Goal: Feedback & Contribution: Submit feedback/report problem

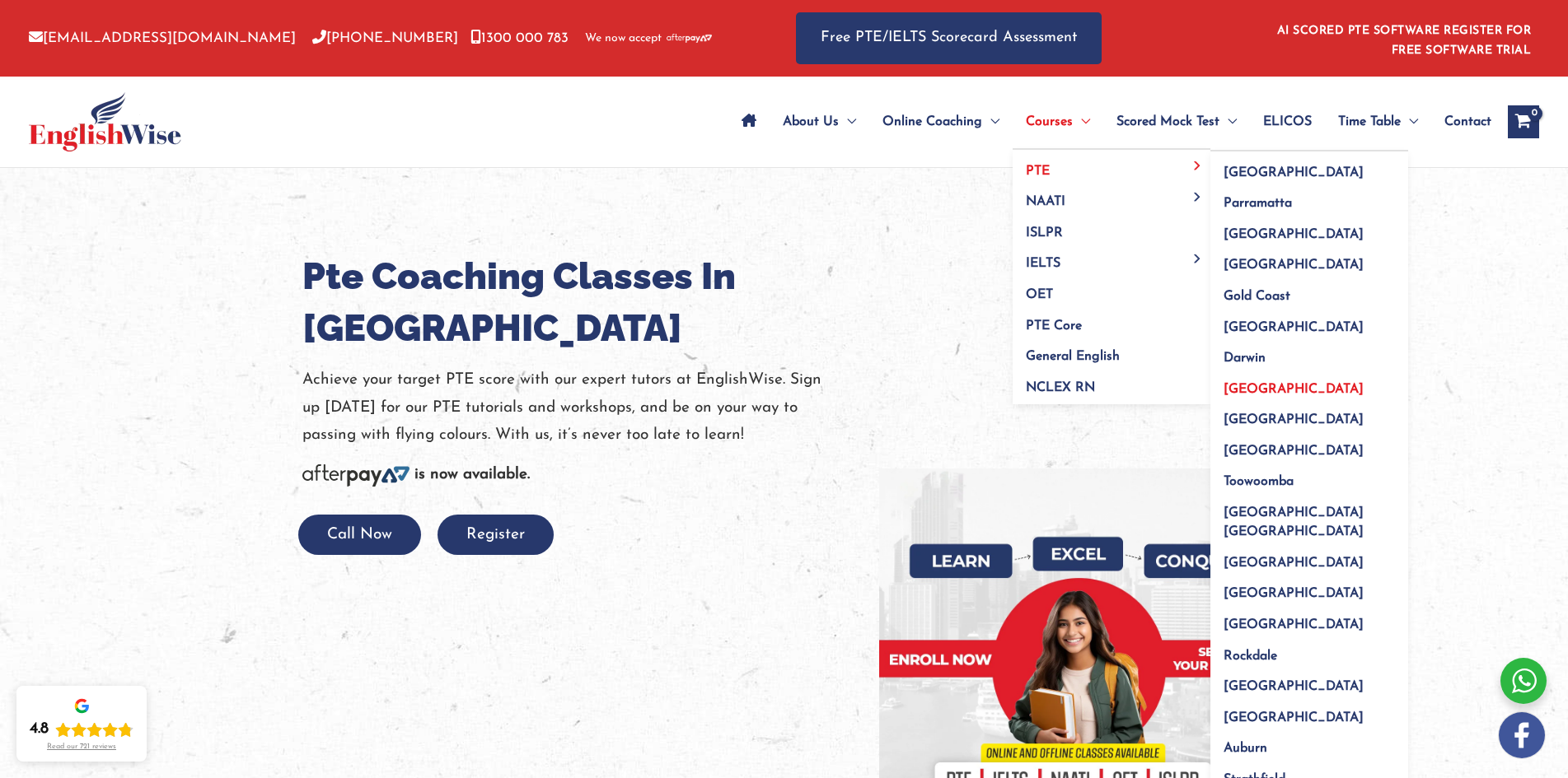
click at [1245, 391] on span "[GEOGRAPHIC_DATA]" at bounding box center [1294, 389] width 140 height 14
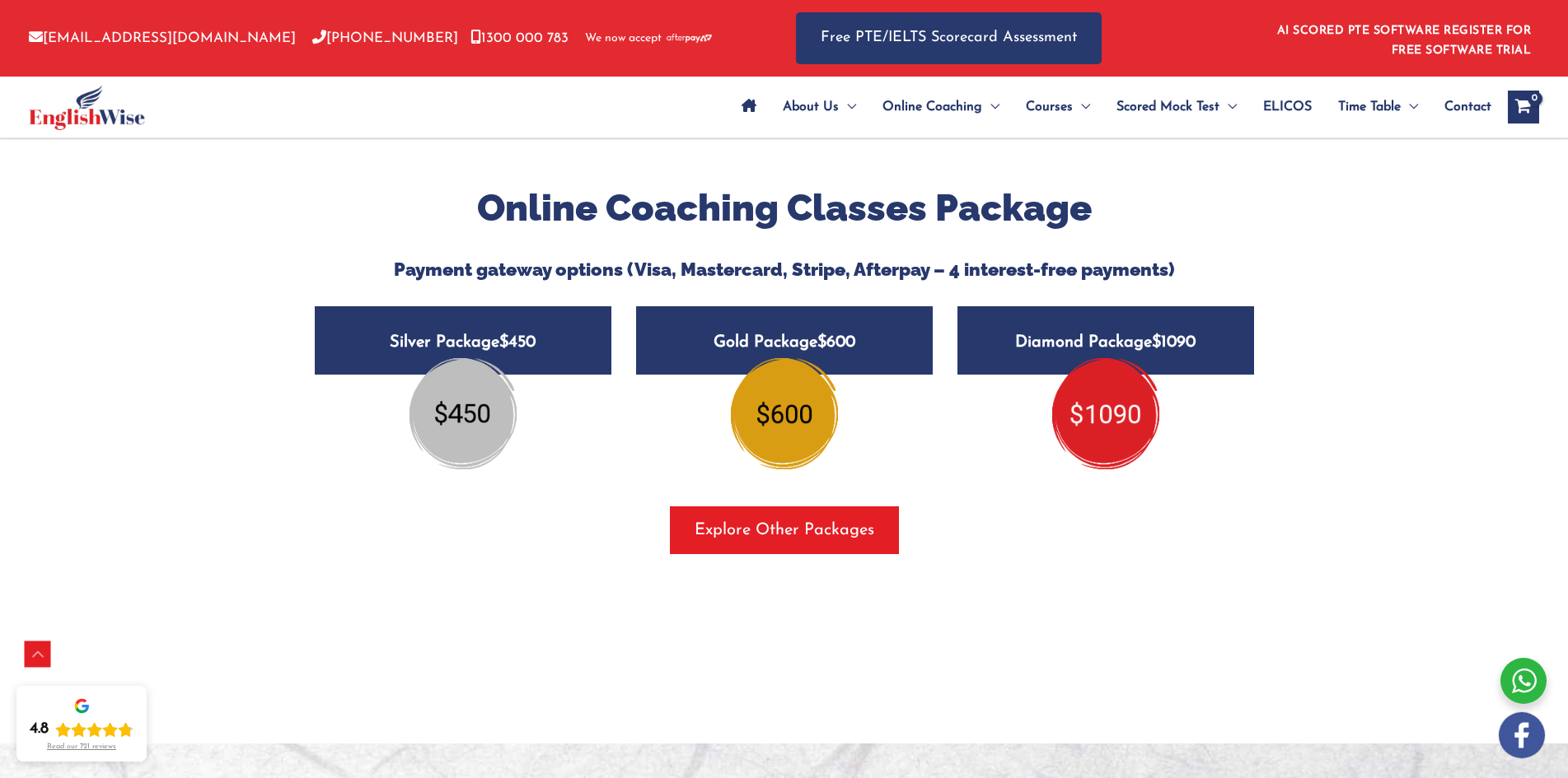
scroll to position [1895, 0]
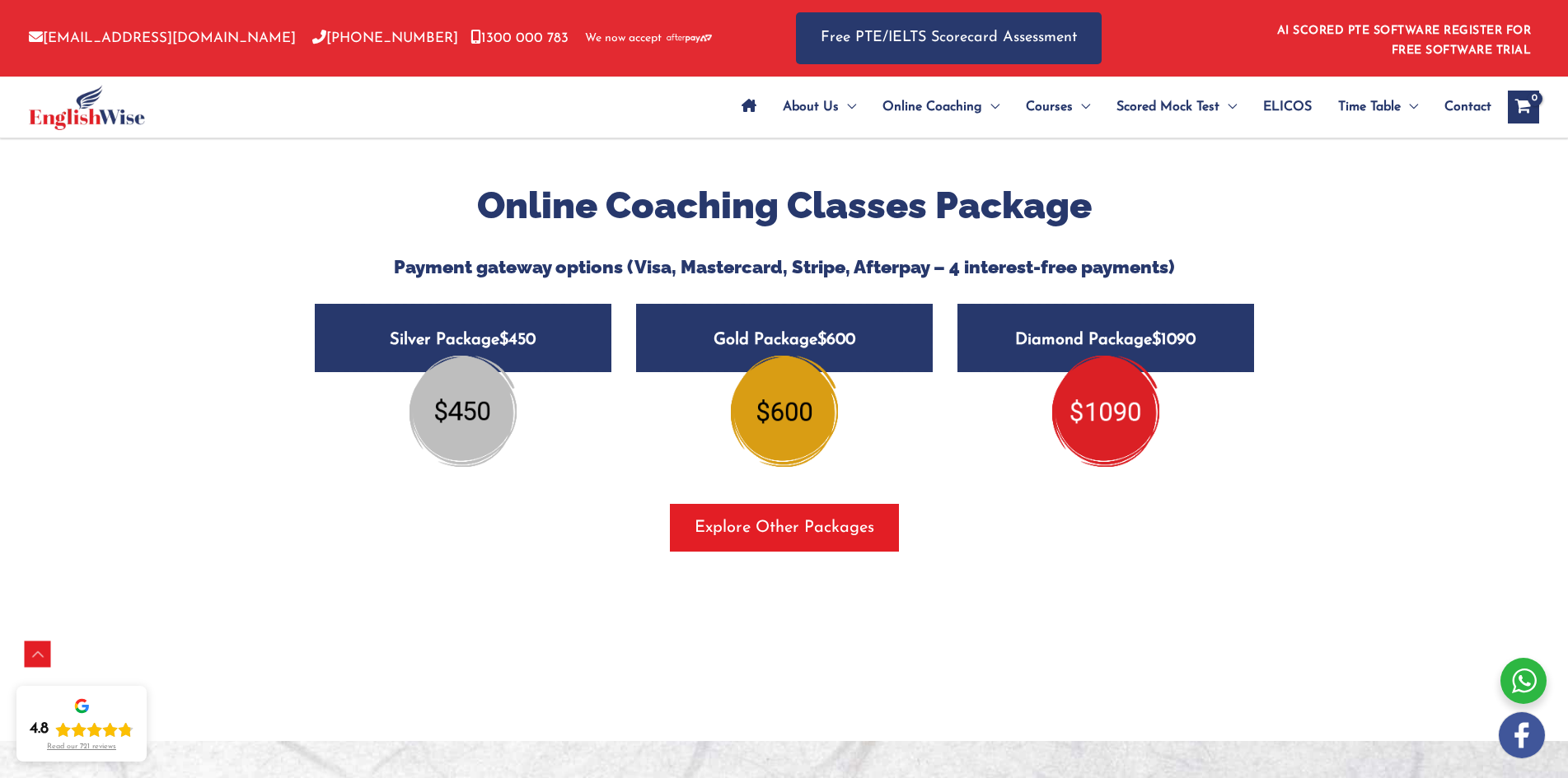
click at [525, 332] on span "$450" at bounding box center [517, 339] width 37 height 16
click at [481, 383] on img at bounding box center [463, 411] width 107 height 110
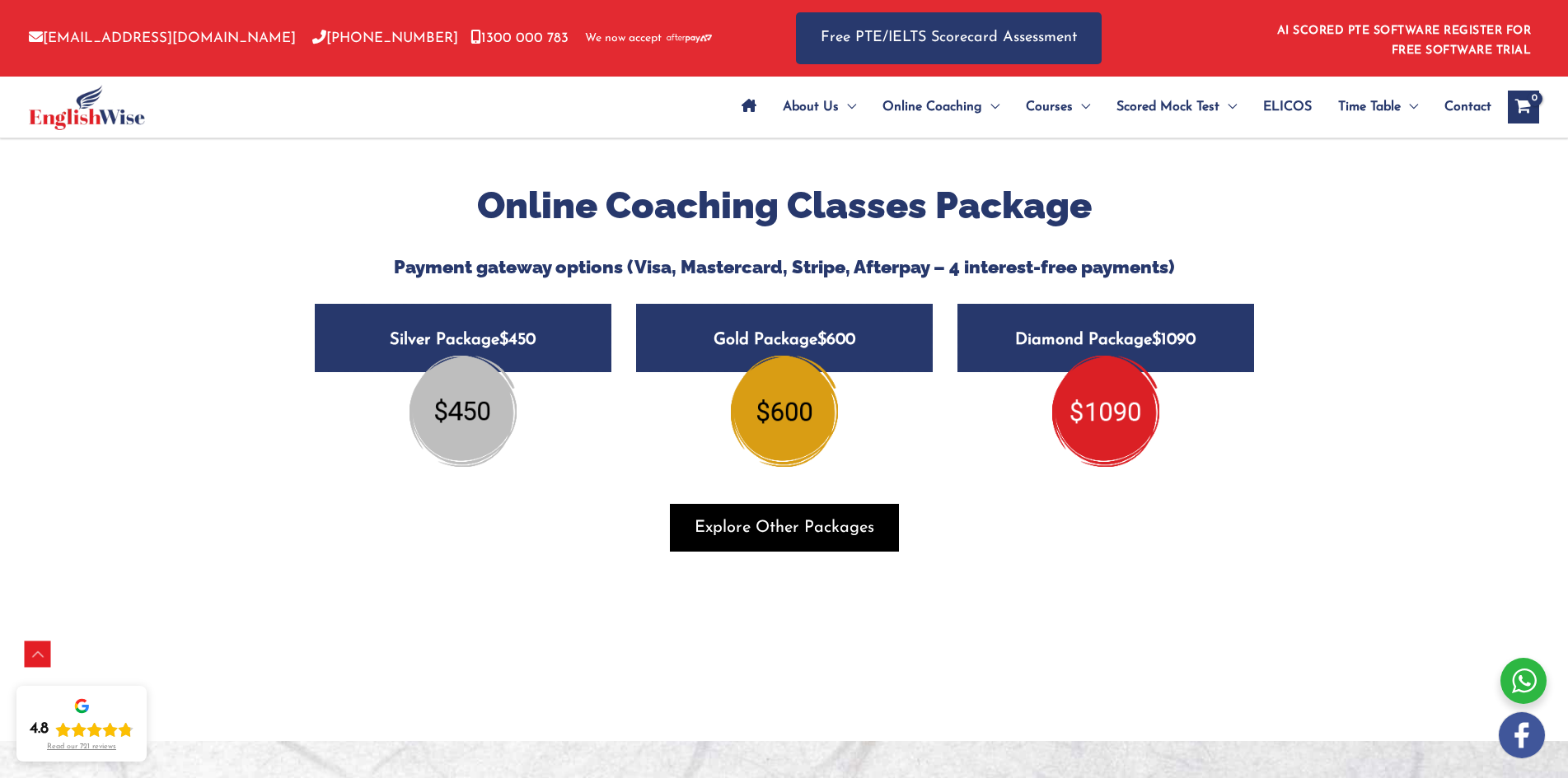
click at [727, 517] on span "Explore Other Packages" at bounding box center [784, 528] width 180 height 23
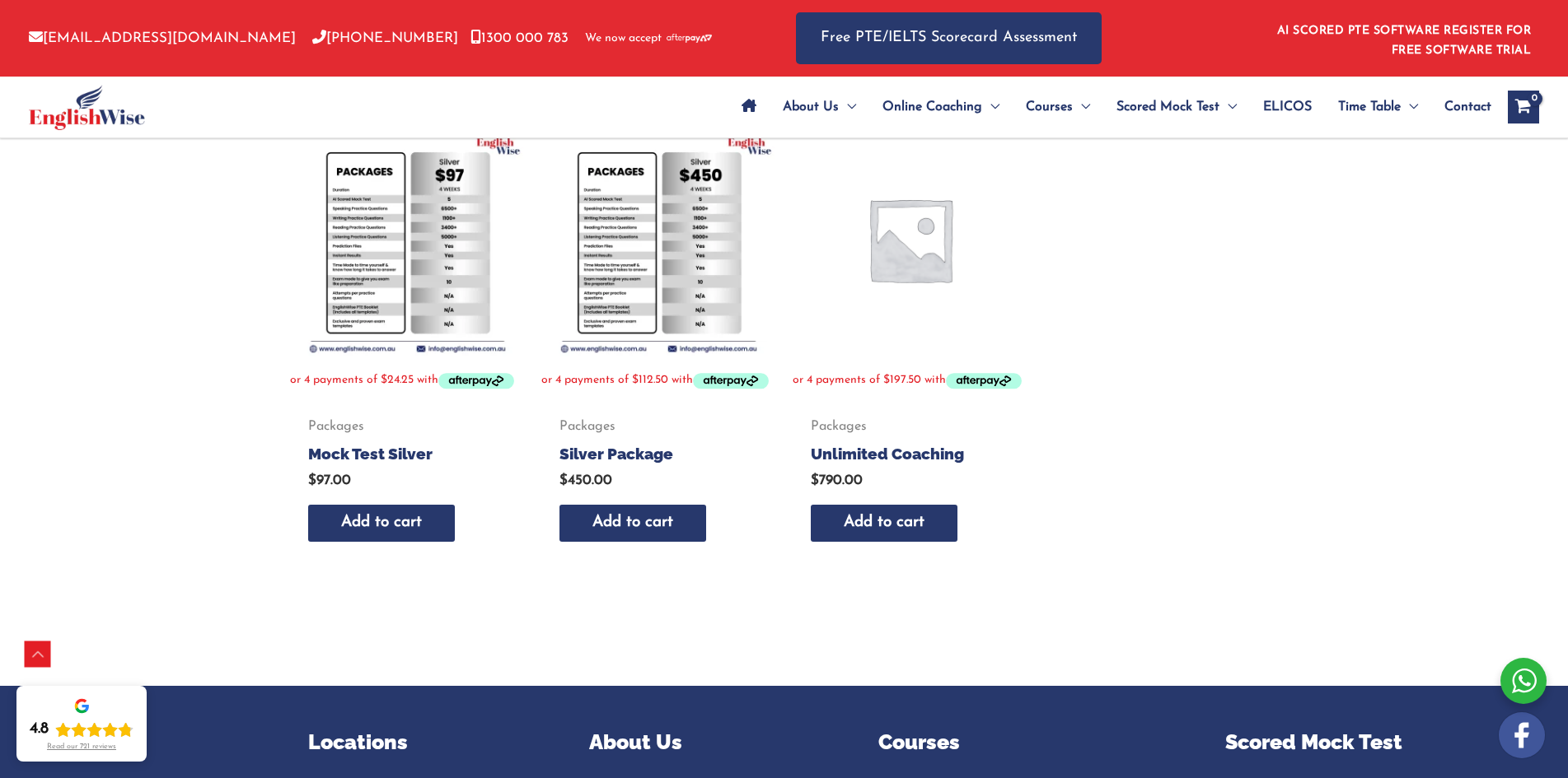
scroll to position [824, 0]
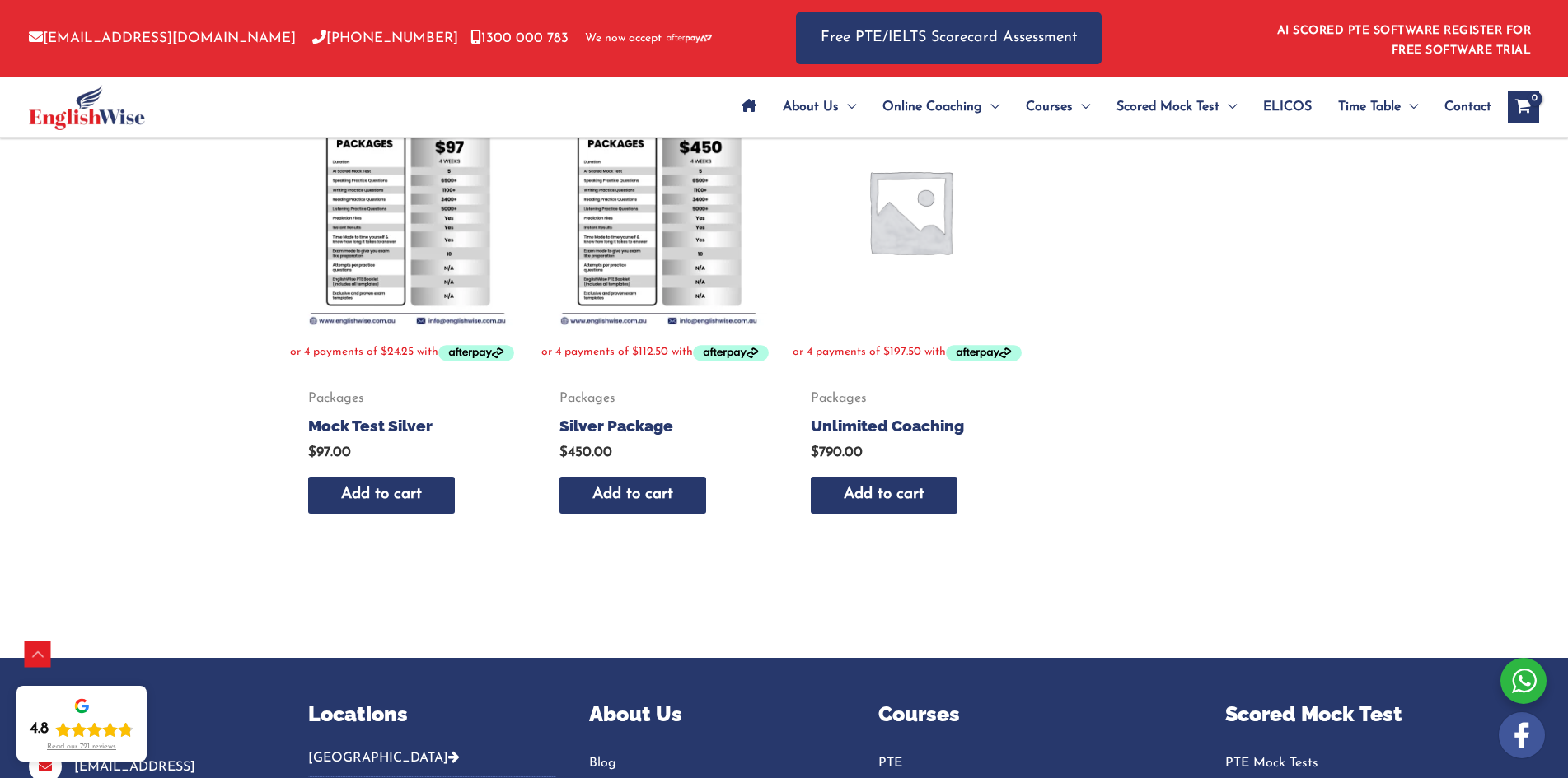
click at [646, 280] on img at bounding box center [659, 211] width 235 height 235
click at [691, 217] on img at bounding box center [659, 211] width 235 height 235
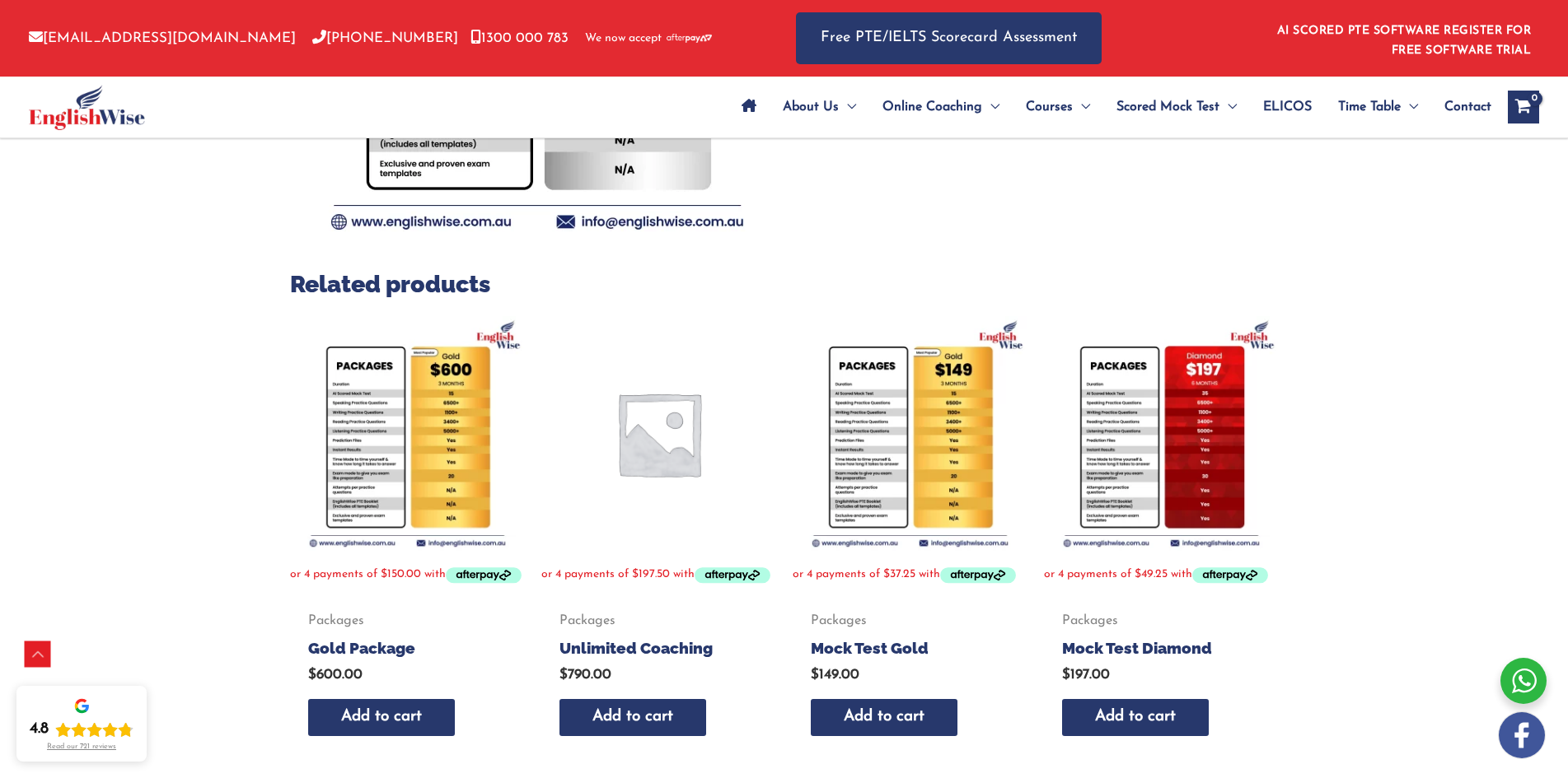
scroll to position [494, 0]
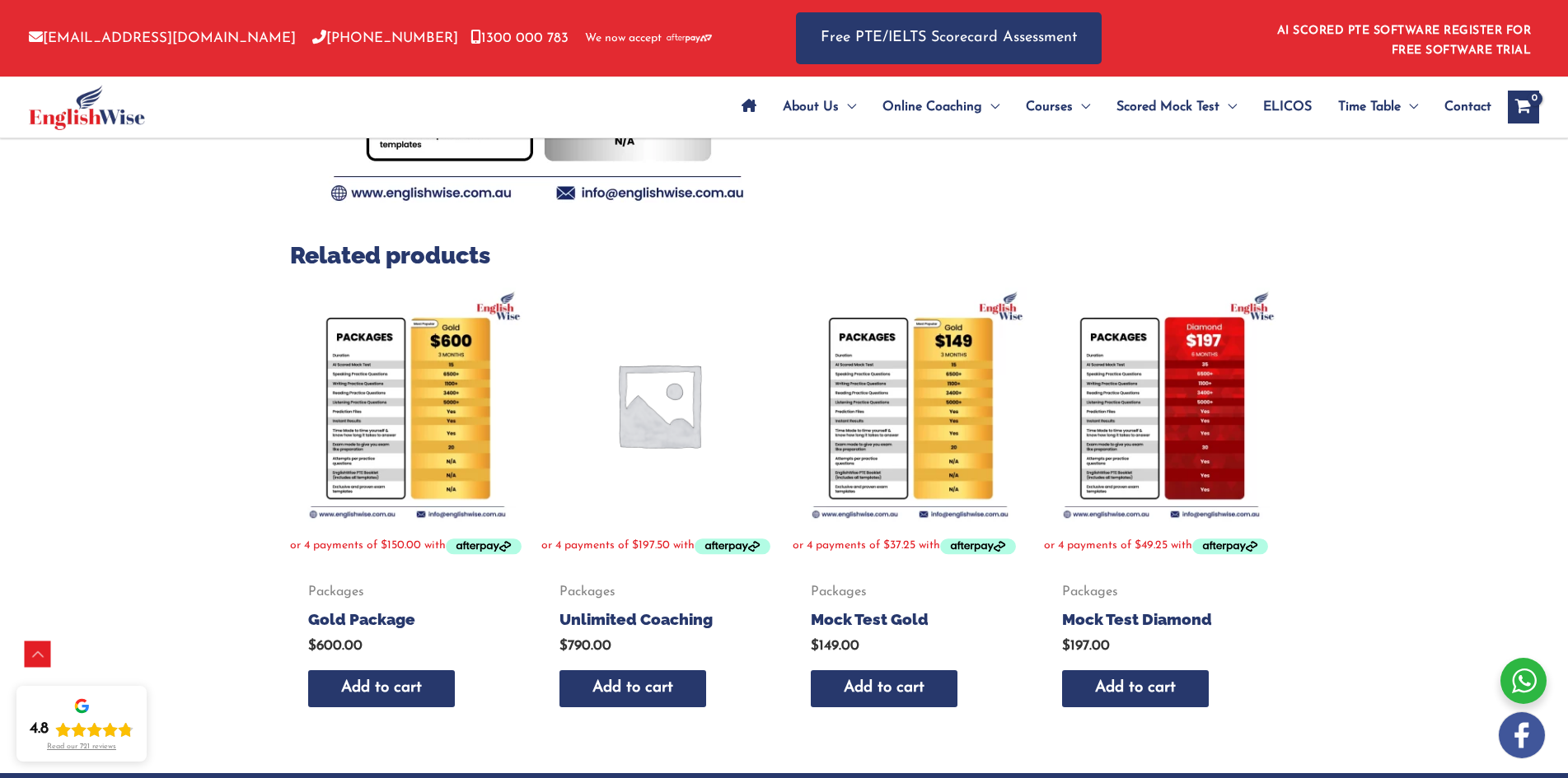
click at [436, 422] on img at bounding box center [407, 405] width 235 height 235
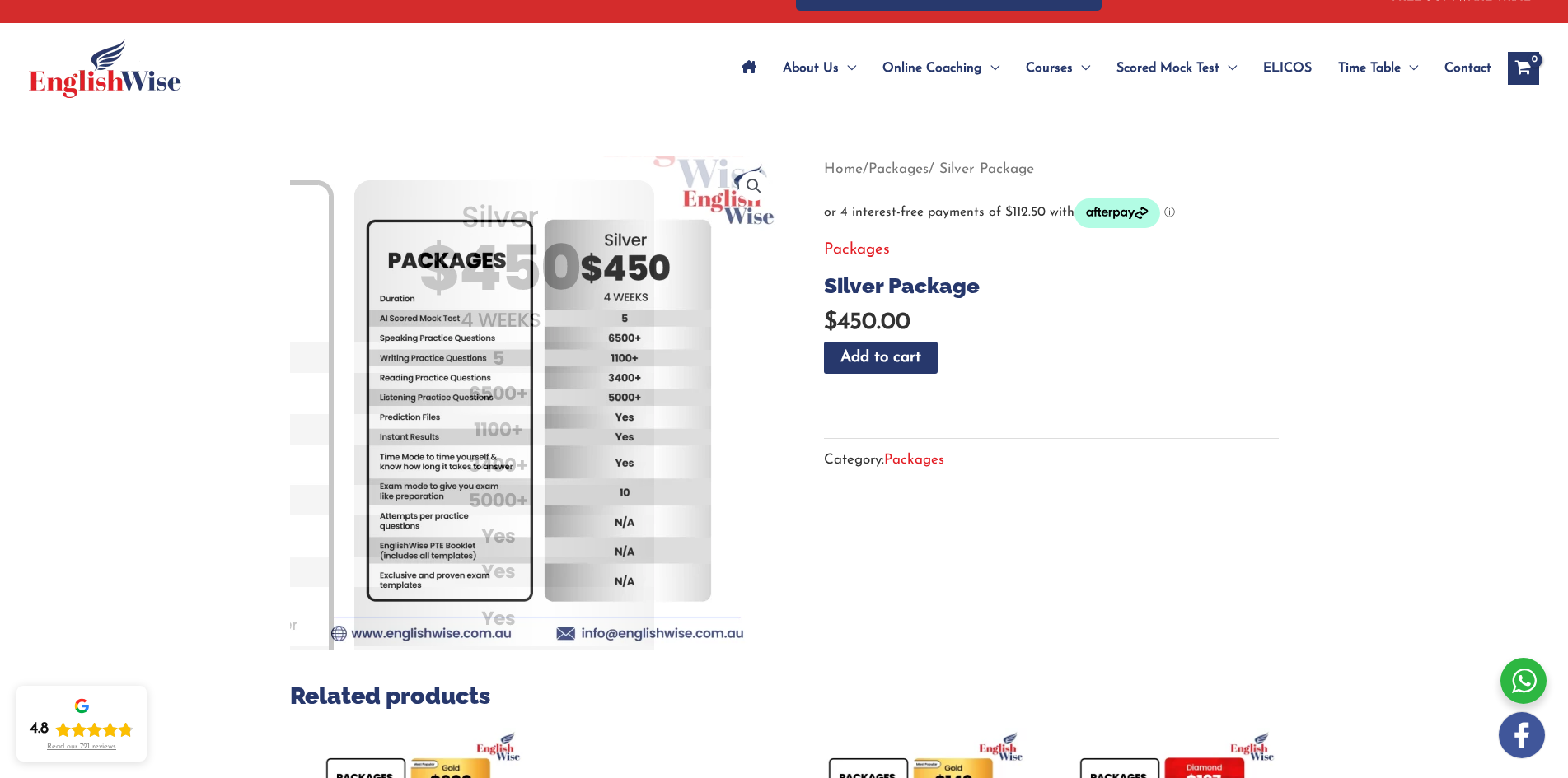
scroll to position [82, 0]
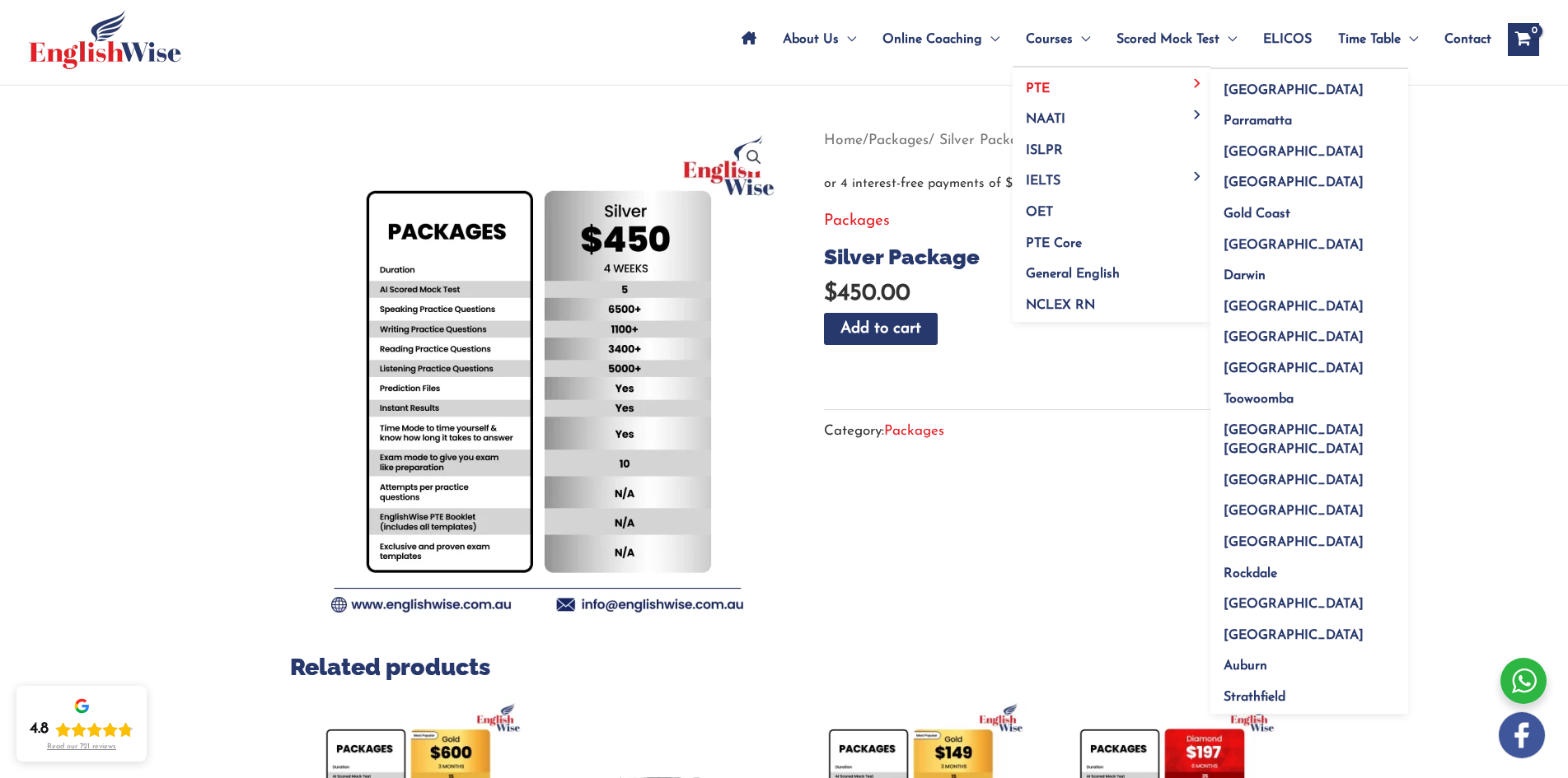
click at [1054, 83] on link "PTE" at bounding box center [1111, 83] width 198 height 31
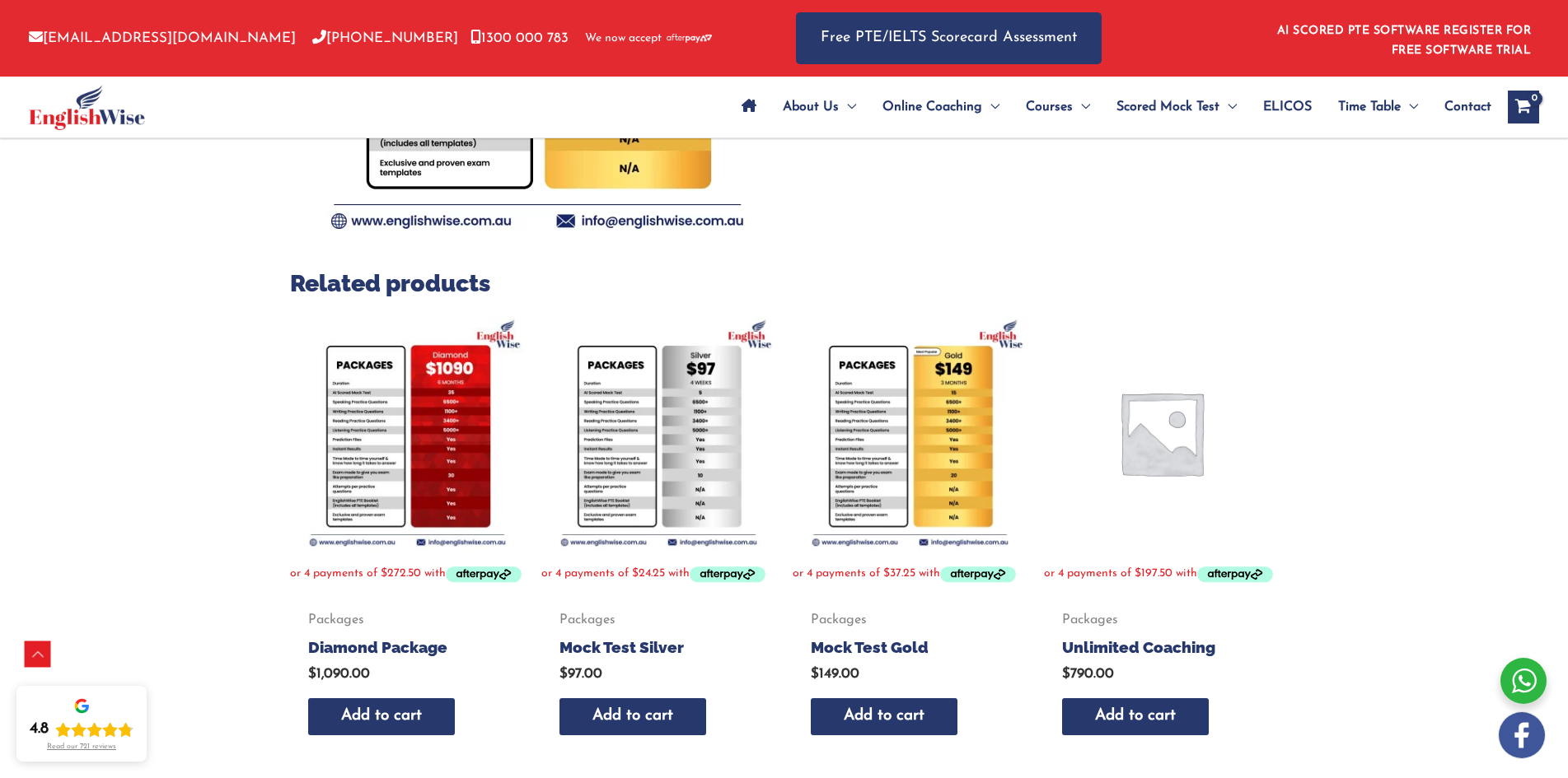
scroll to position [494, 0]
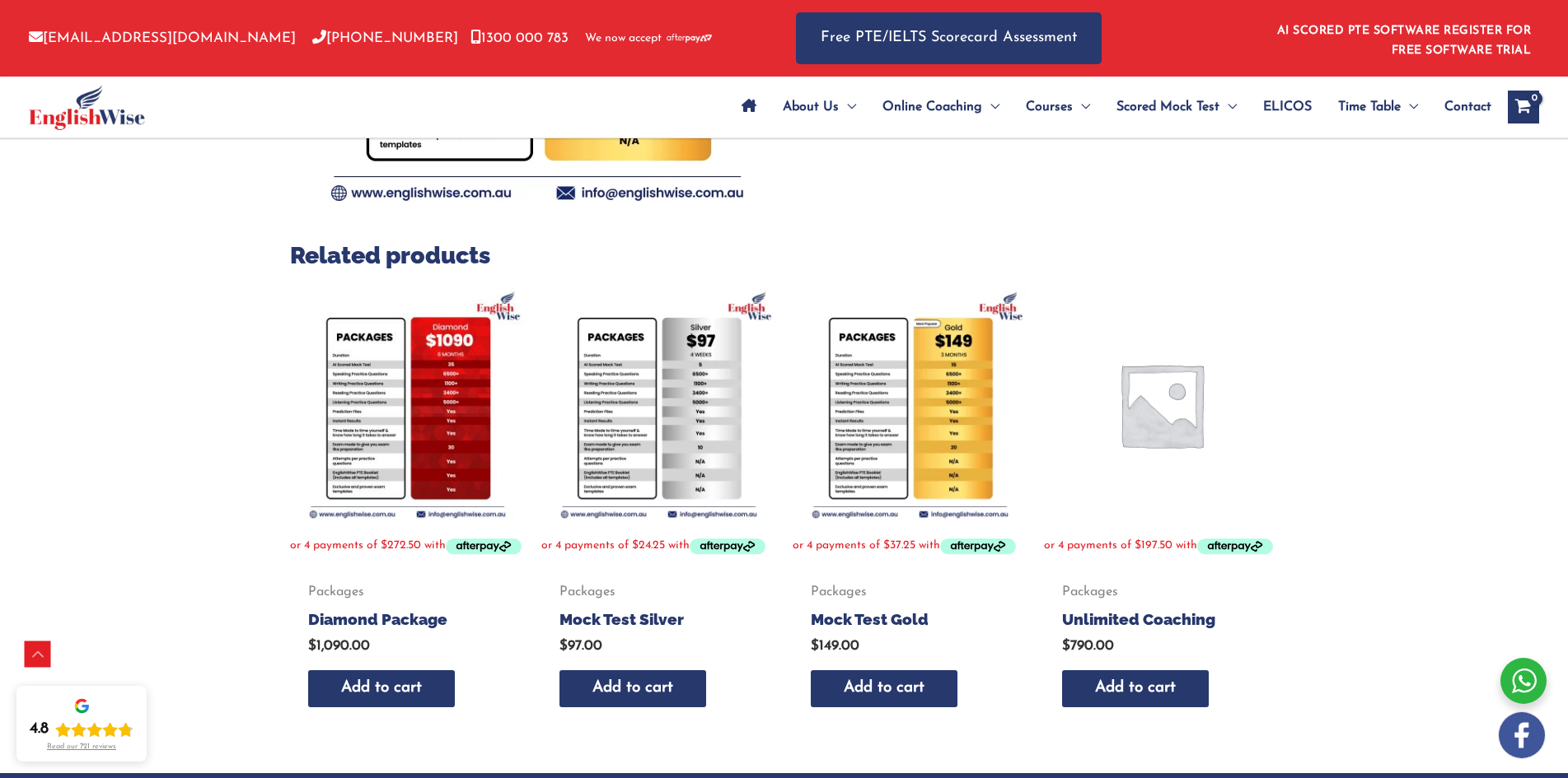
click at [378, 436] on img at bounding box center [407, 405] width 235 height 235
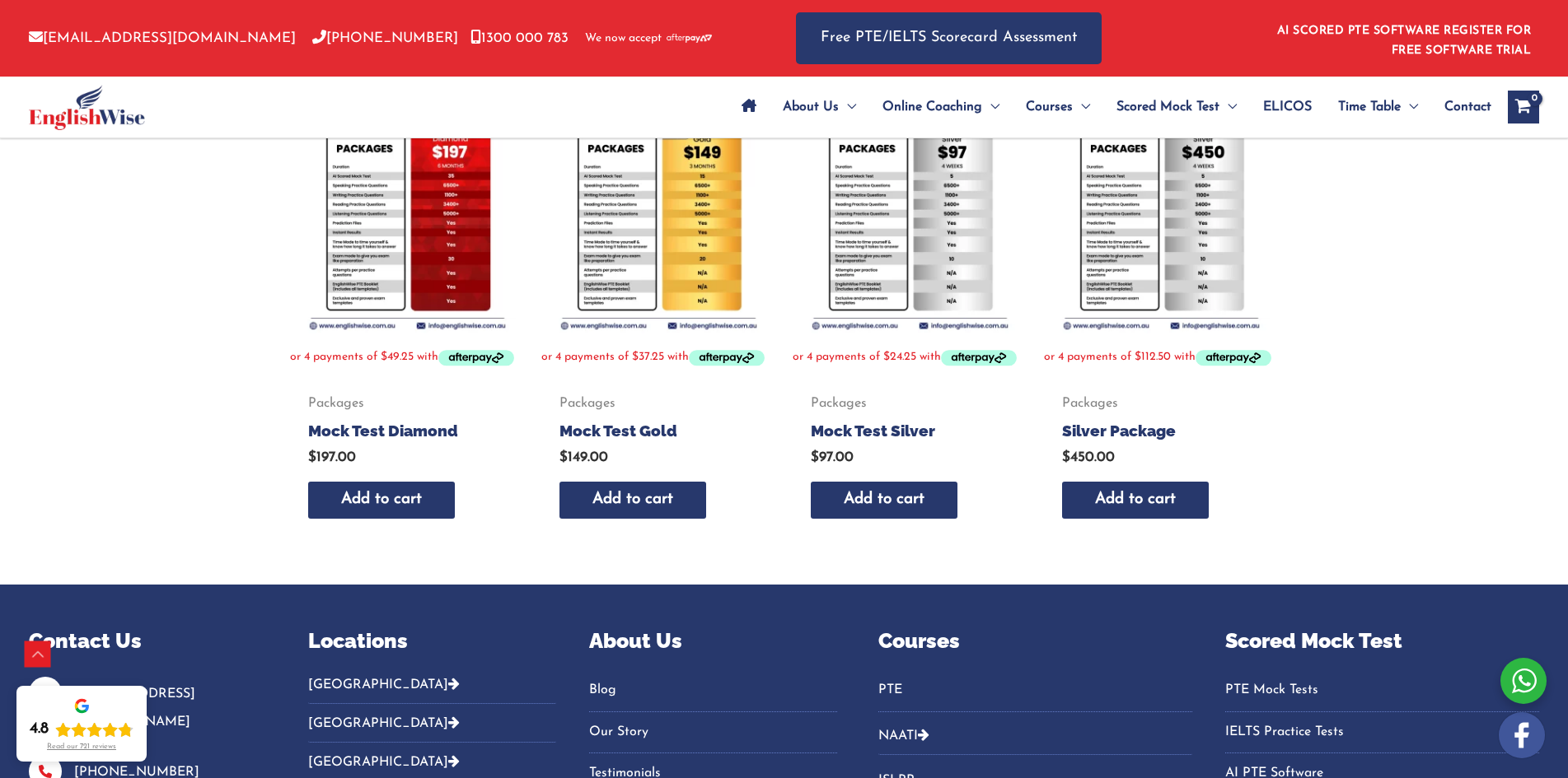
scroll to position [659, 0]
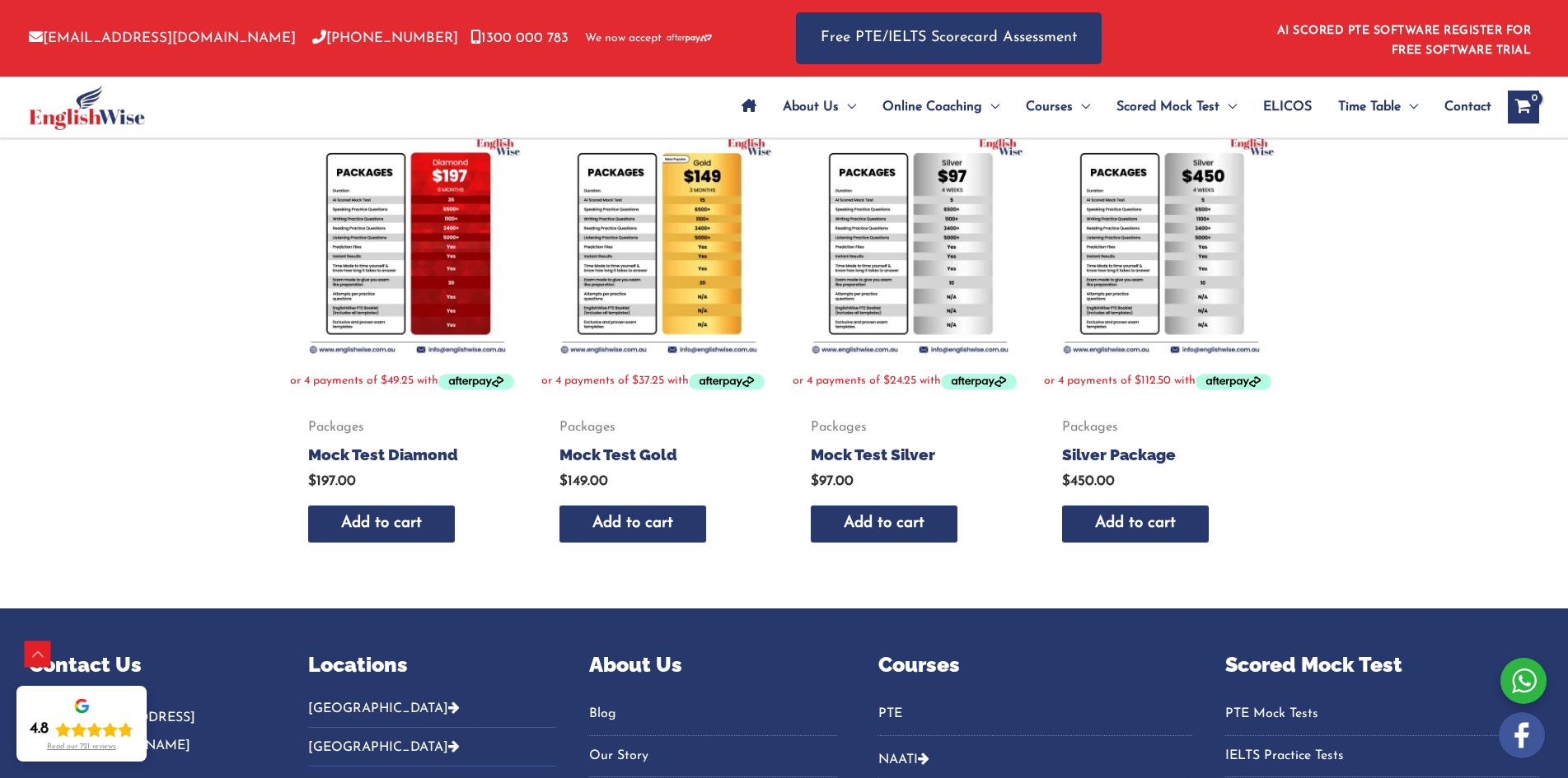
click at [632, 275] on img at bounding box center [659, 240] width 235 height 235
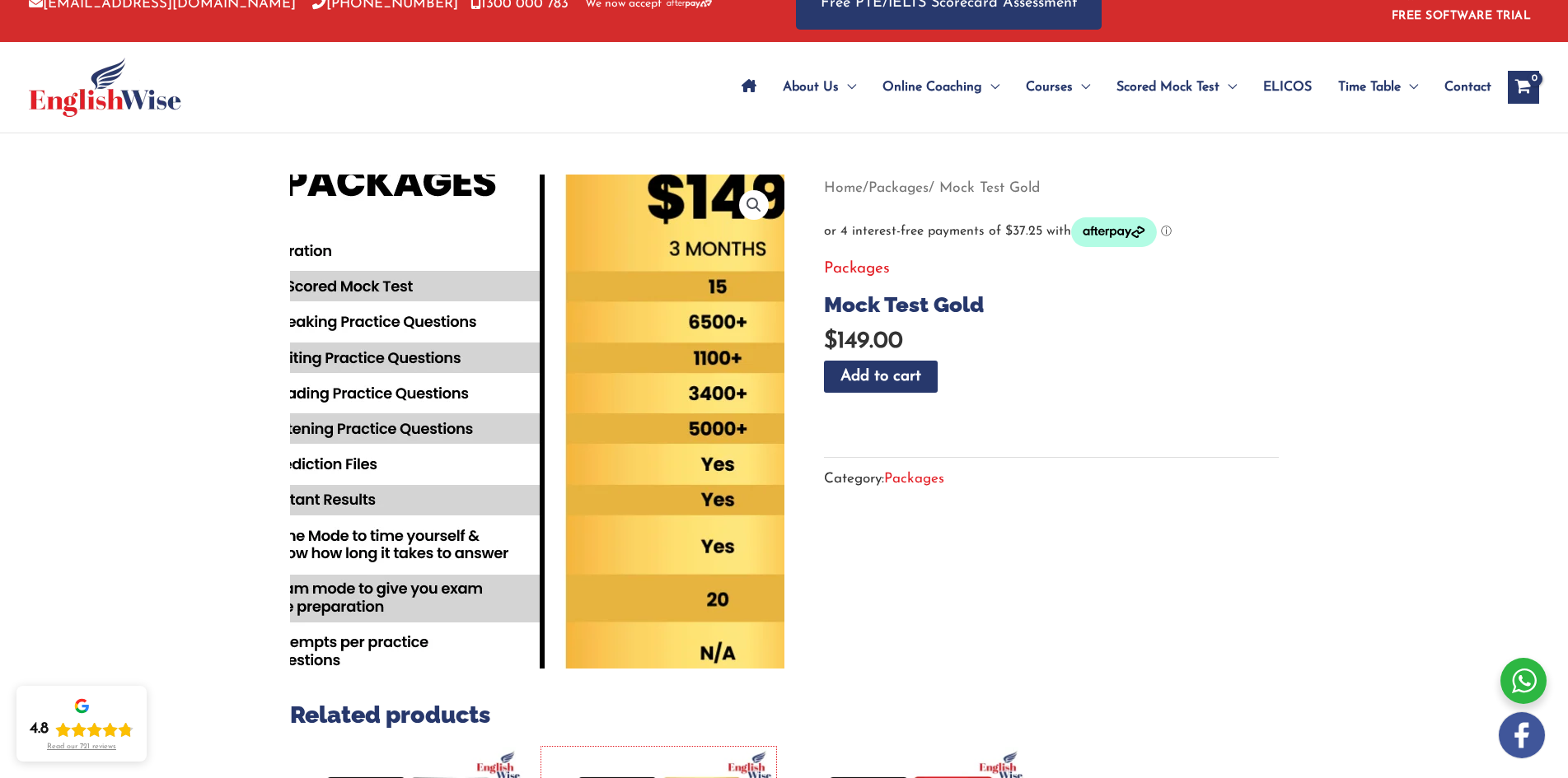
scroll to position [82, 0]
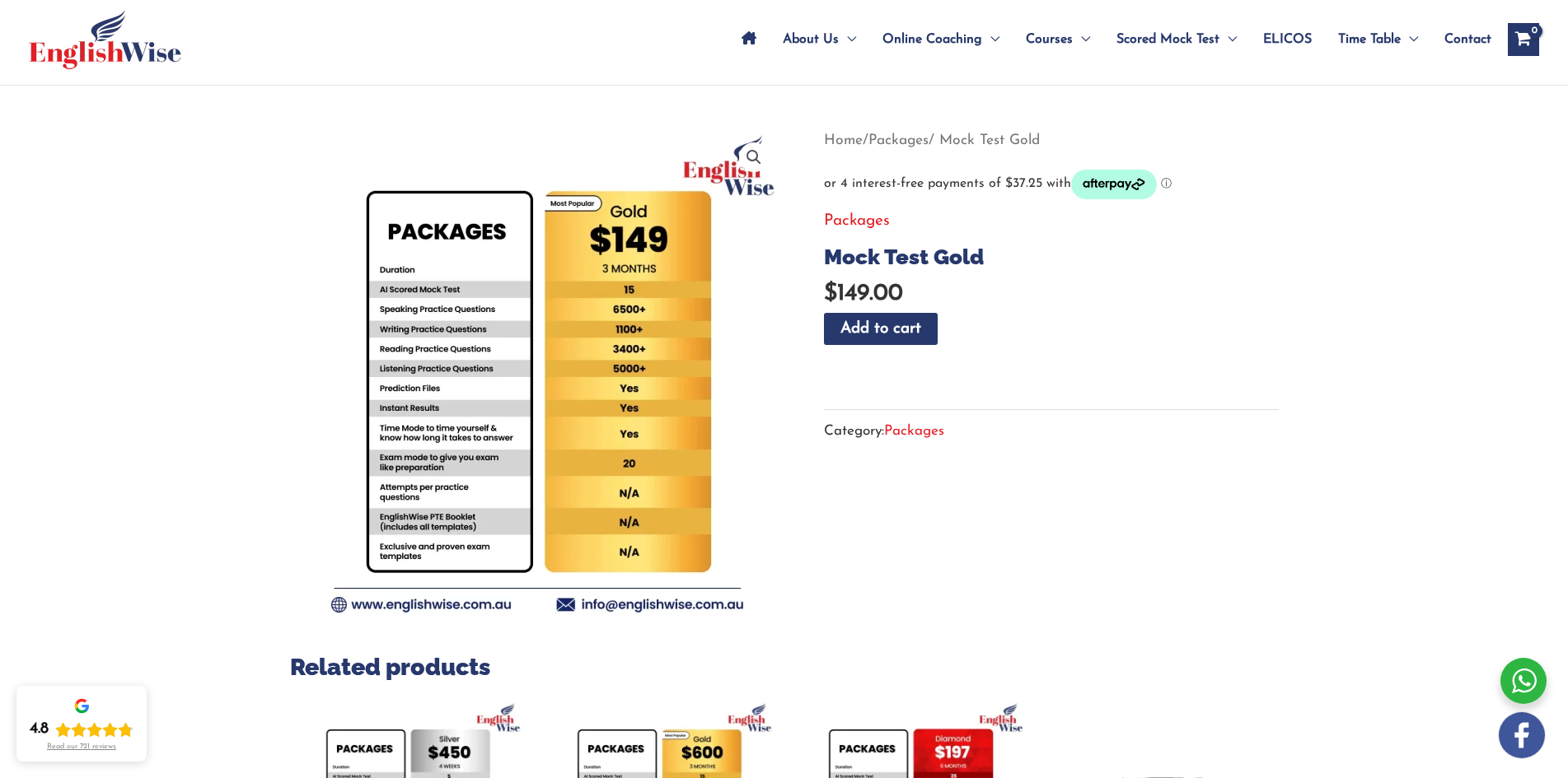
click at [166, 314] on div "🔍 Previous Next Home / Packages / Mock Test Gold Packages Mock Test Gold $ 149.…" at bounding box center [784, 635] width 1568 height 1100
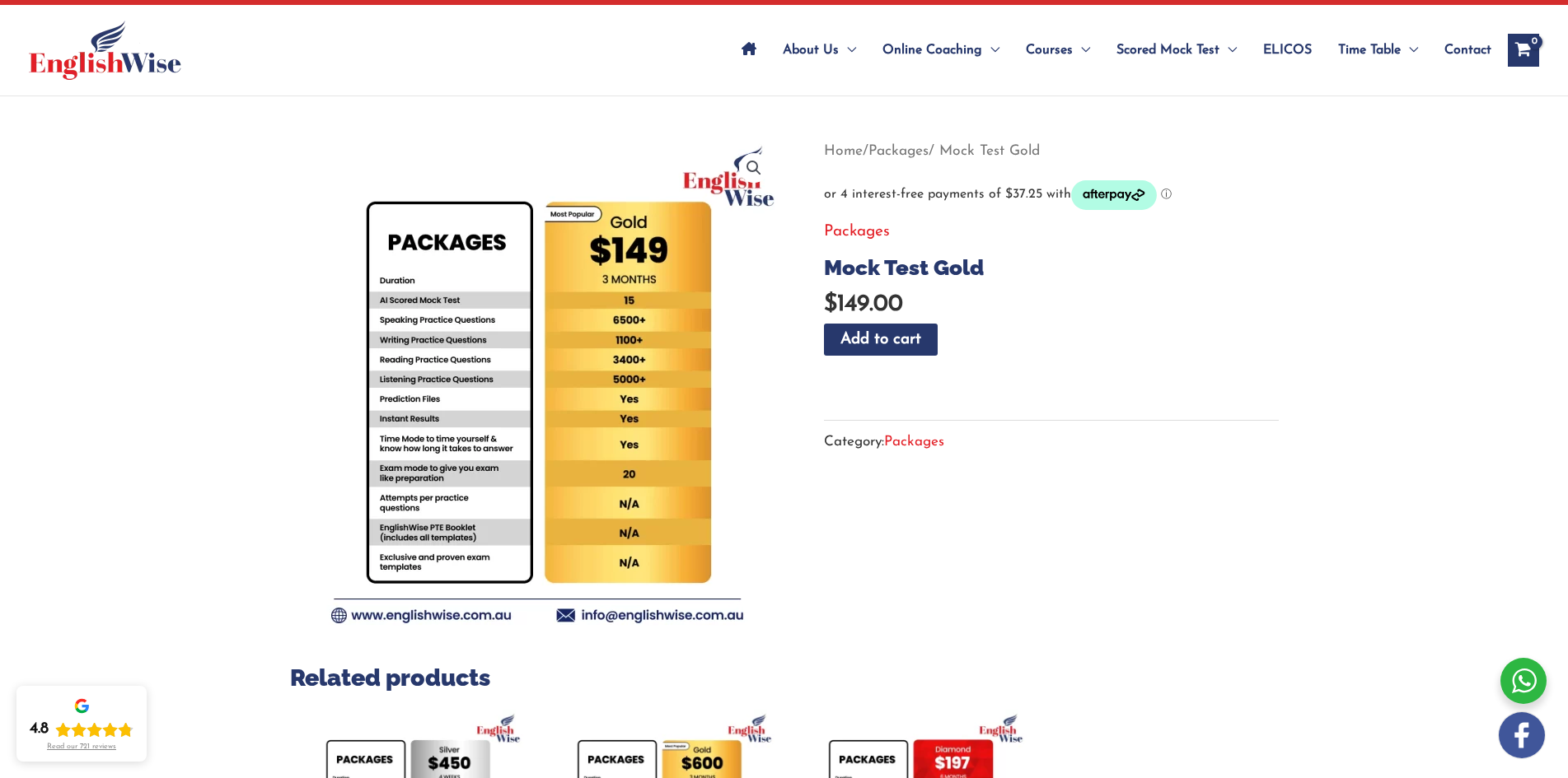
scroll to position [0, 0]
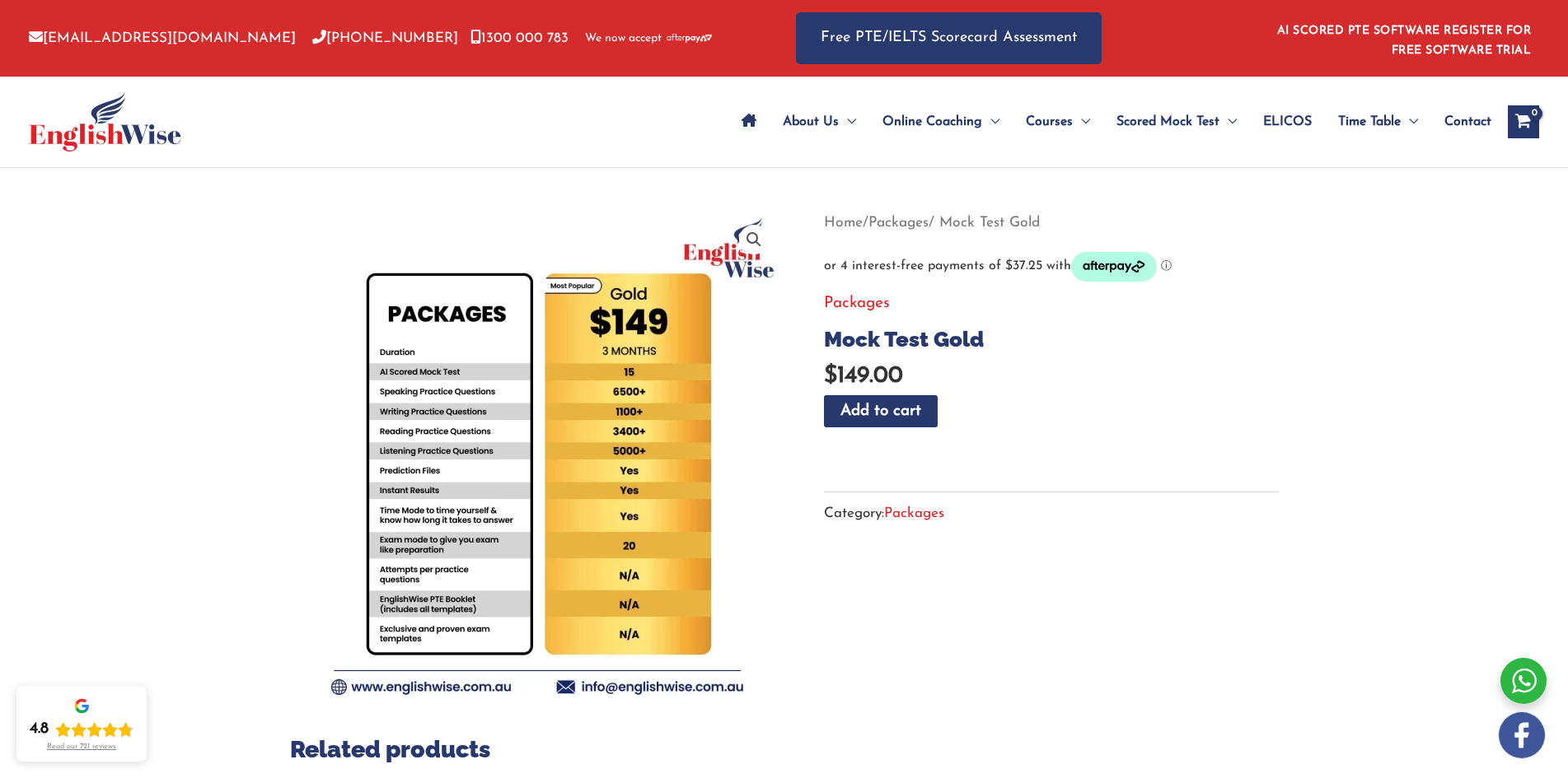
click at [208, 428] on div "🔍 Previous Next Home / Packages / Mock Test Gold Packages Mock Test Gold $ 149.…" at bounding box center [784, 718] width 1568 height 1100
click at [171, 423] on div "🔍 Previous Next Home / Packages / Gold Package Packages Gold Package $ 600.00 G…" at bounding box center [784, 718] width 1568 height 1100
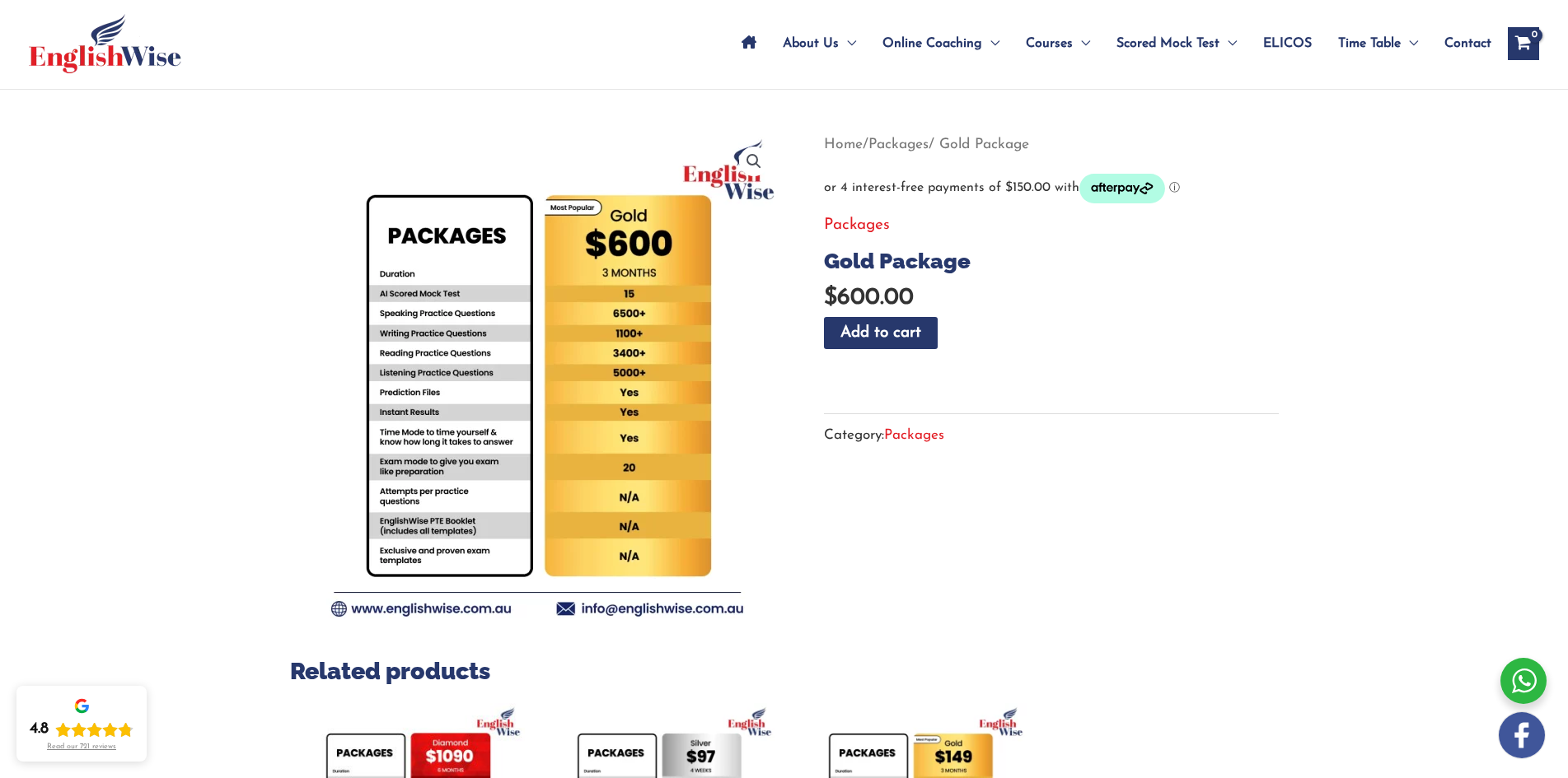
scroll to position [82, 0]
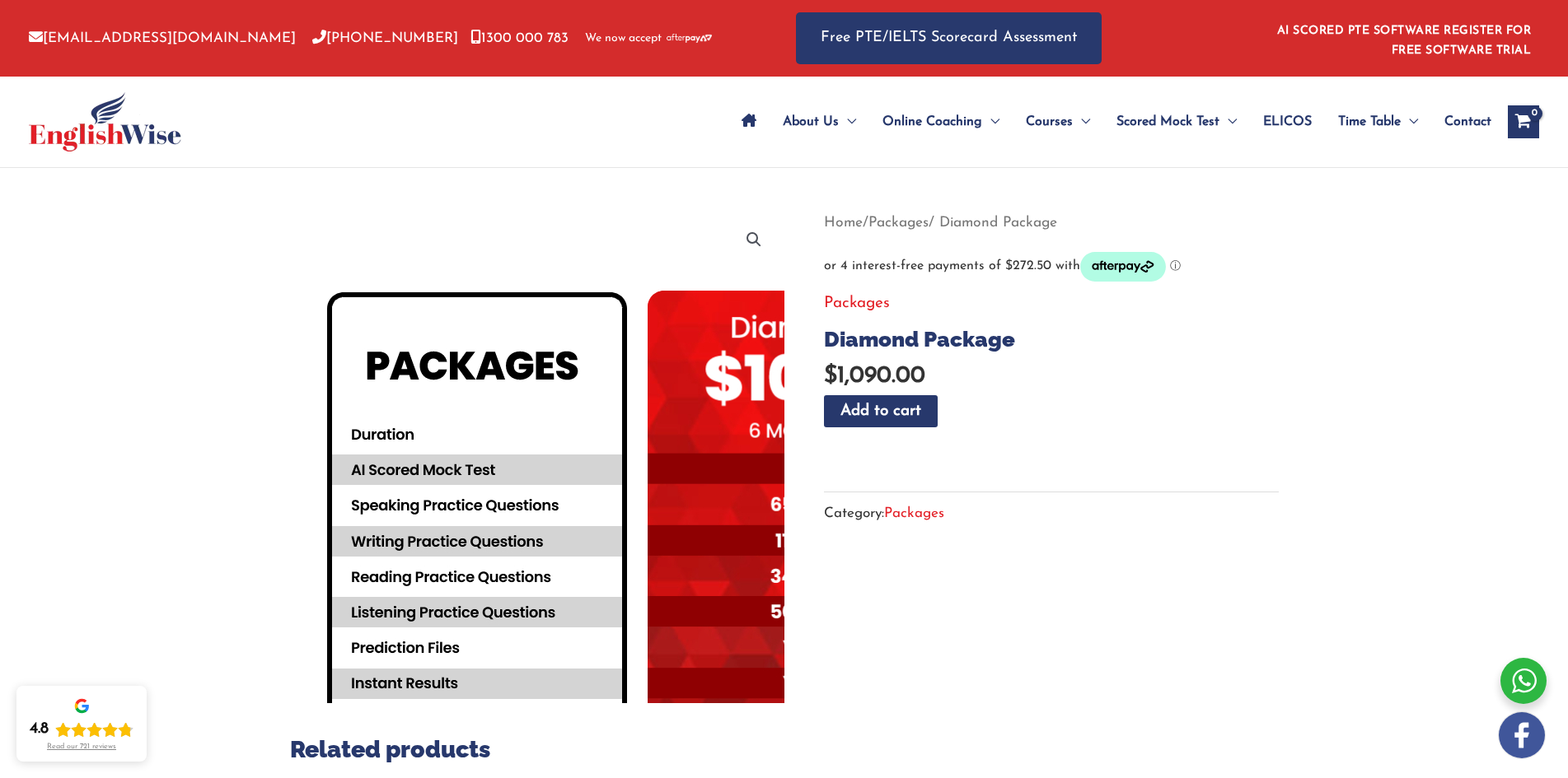
click at [414, 249] on img at bounding box center [634, 622] width 890 height 889
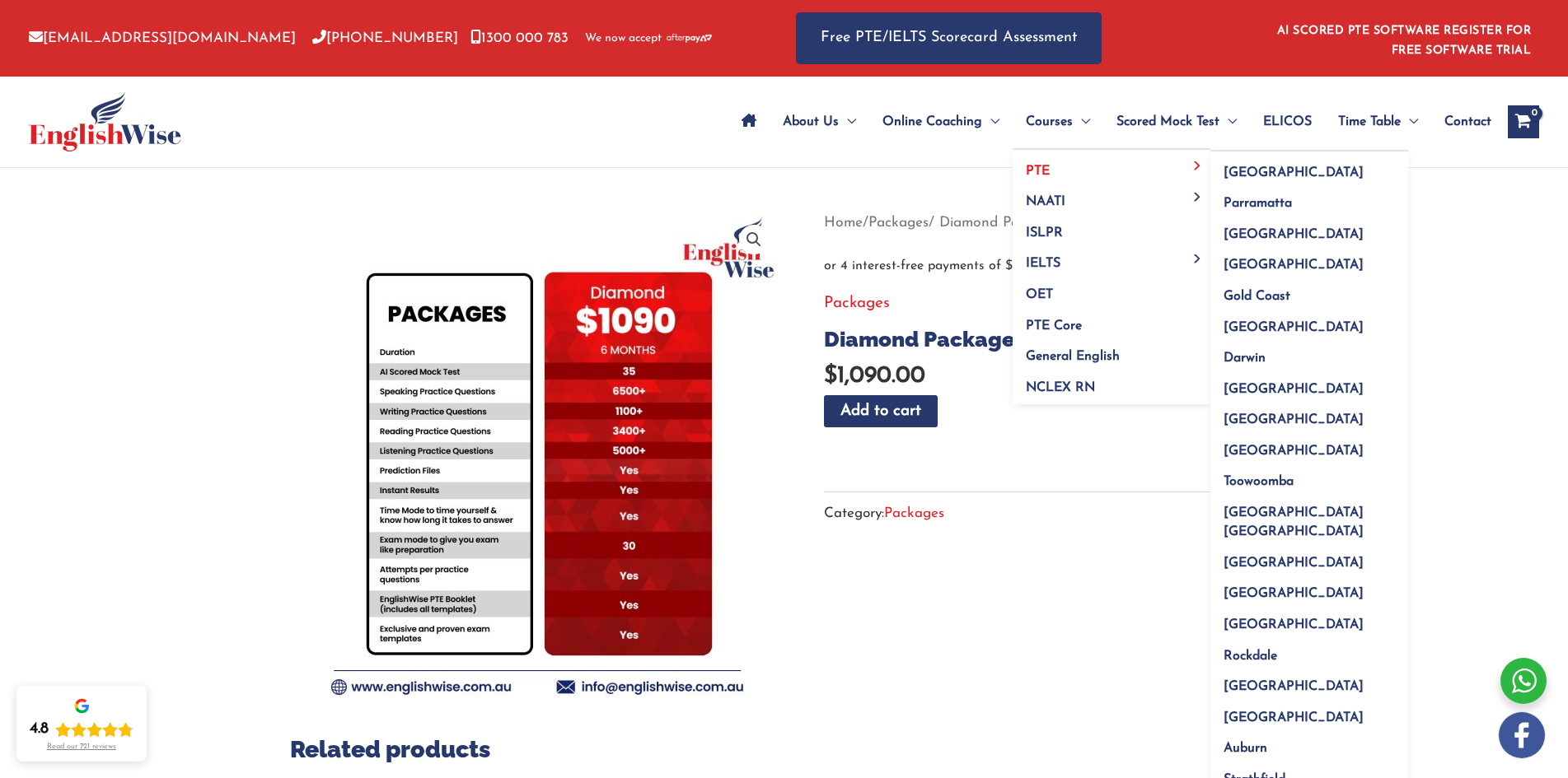
click at [1049, 164] on link "PTE" at bounding box center [1111, 165] width 198 height 31
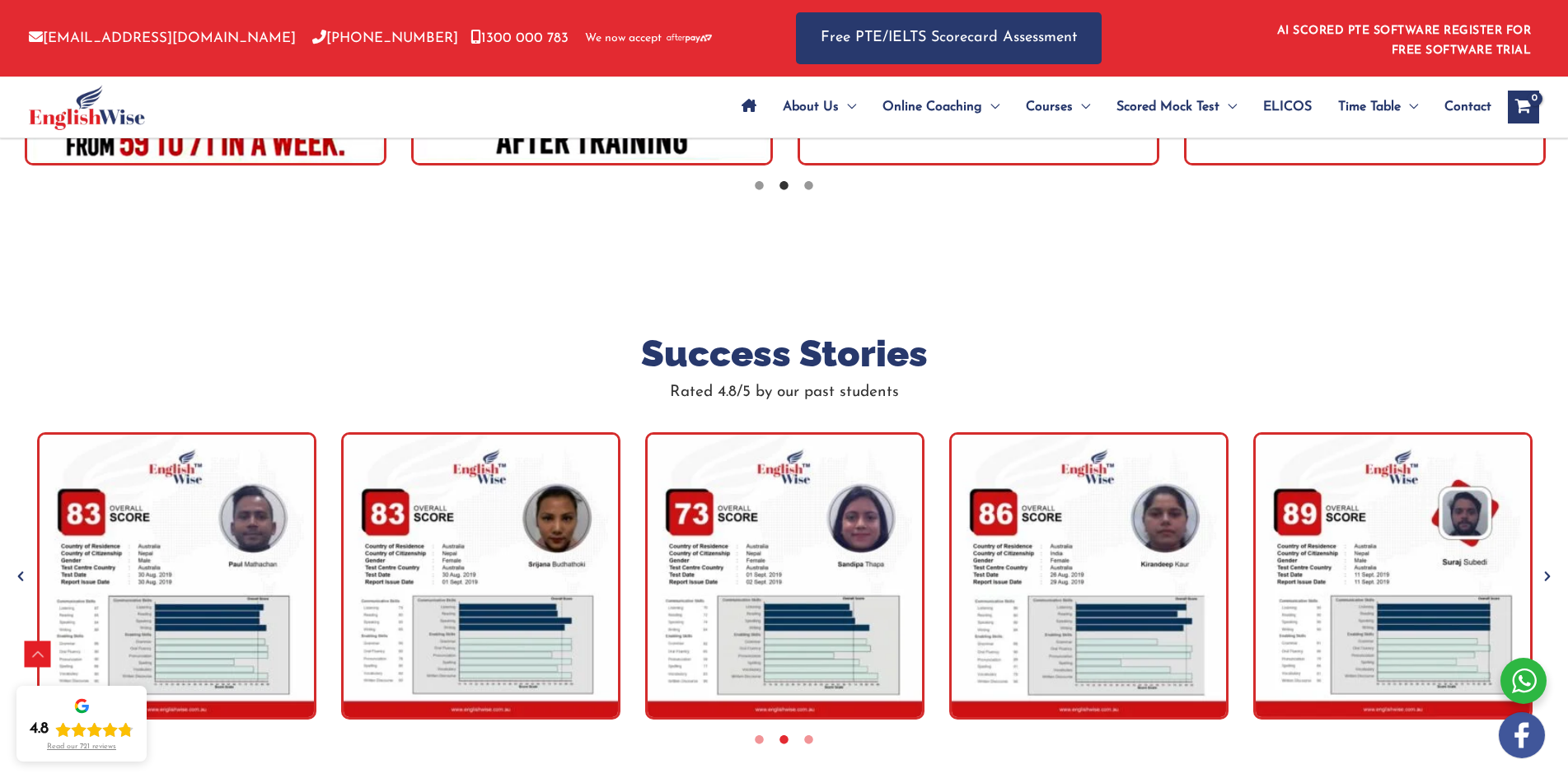
scroll to position [5054, 0]
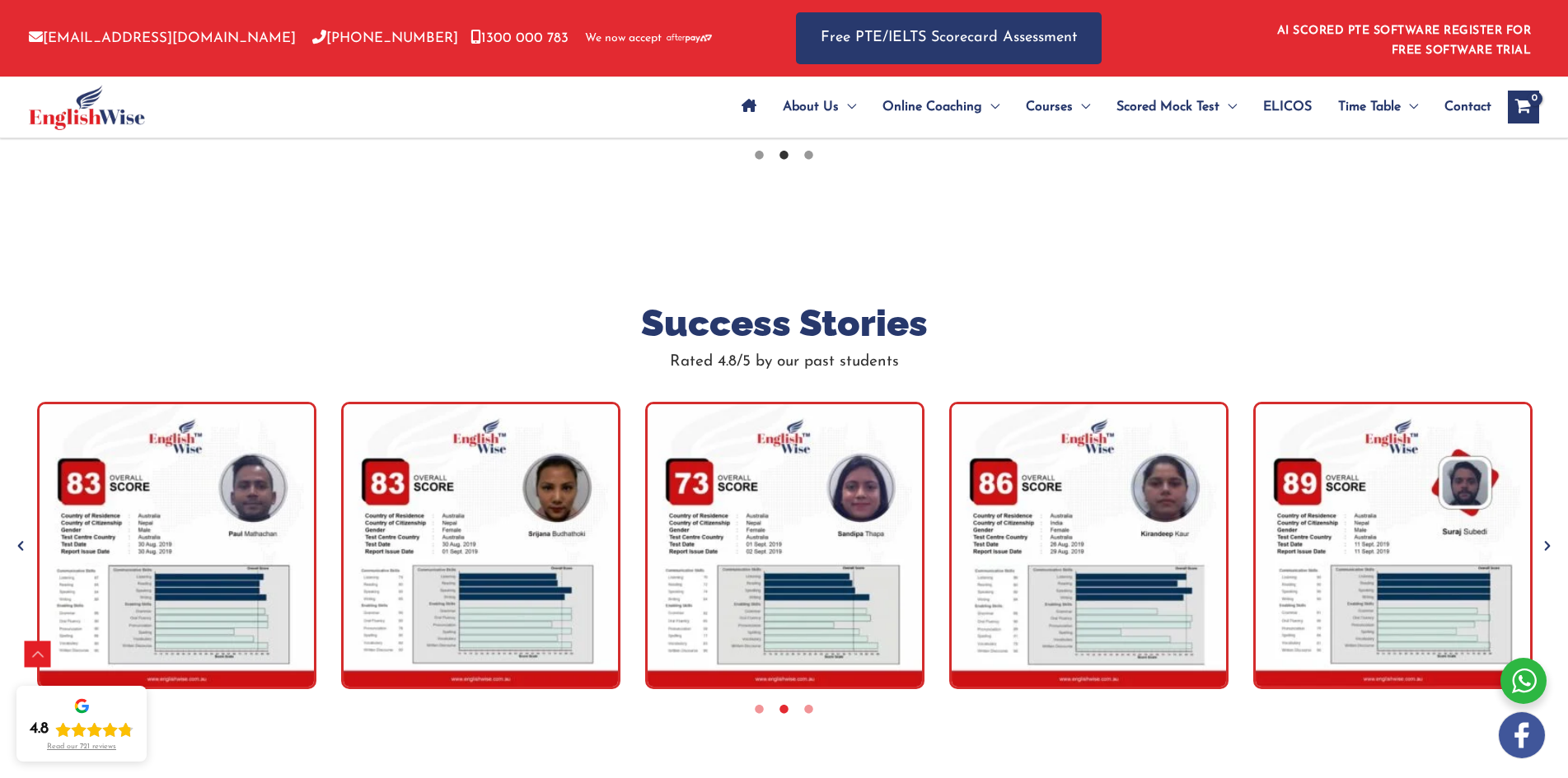
click at [1554, 538] on icon "Next" at bounding box center [1547, 546] width 16 height 16
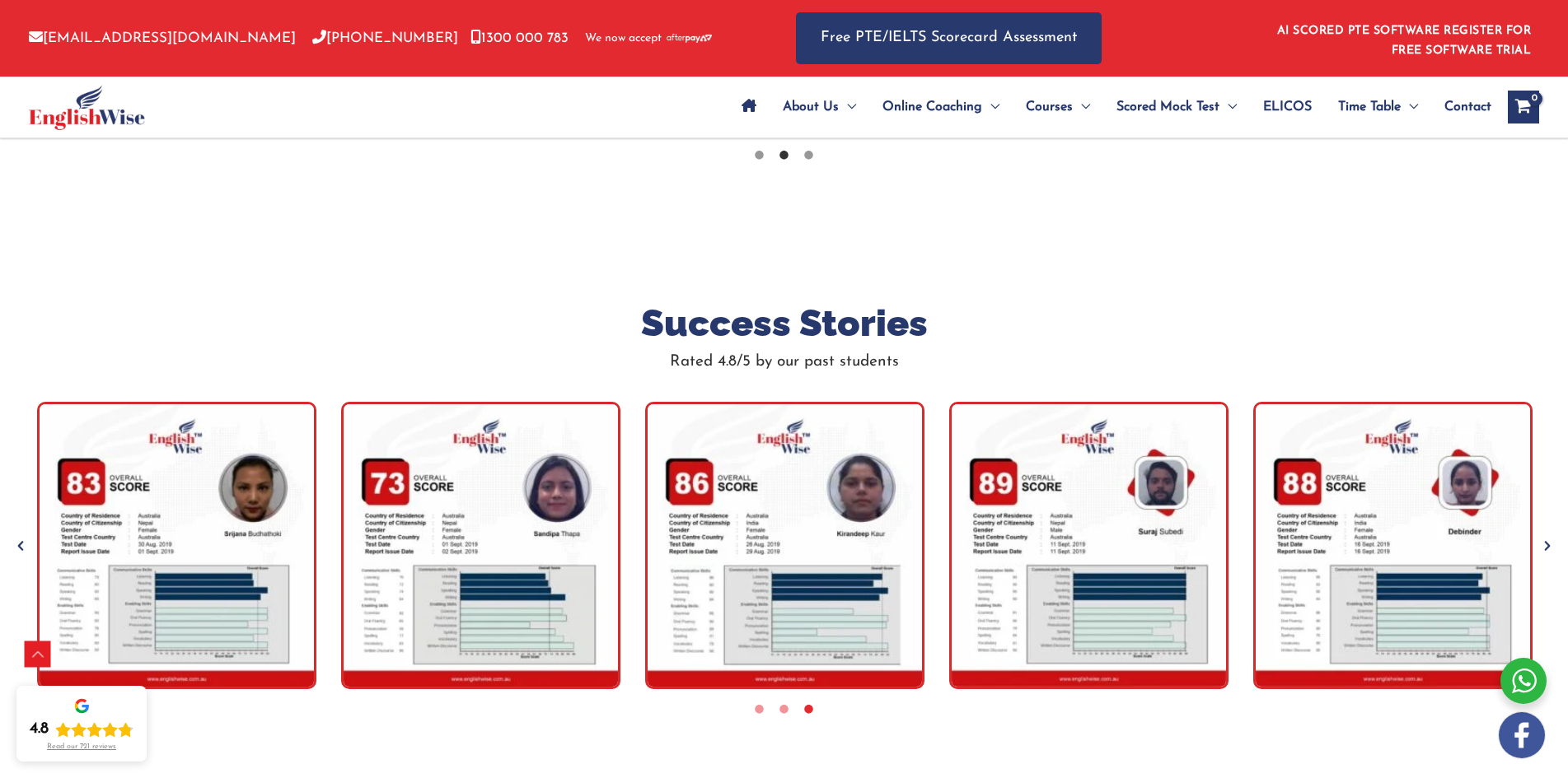
click at [1554, 538] on icon "Next" at bounding box center [1547, 546] width 16 height 16
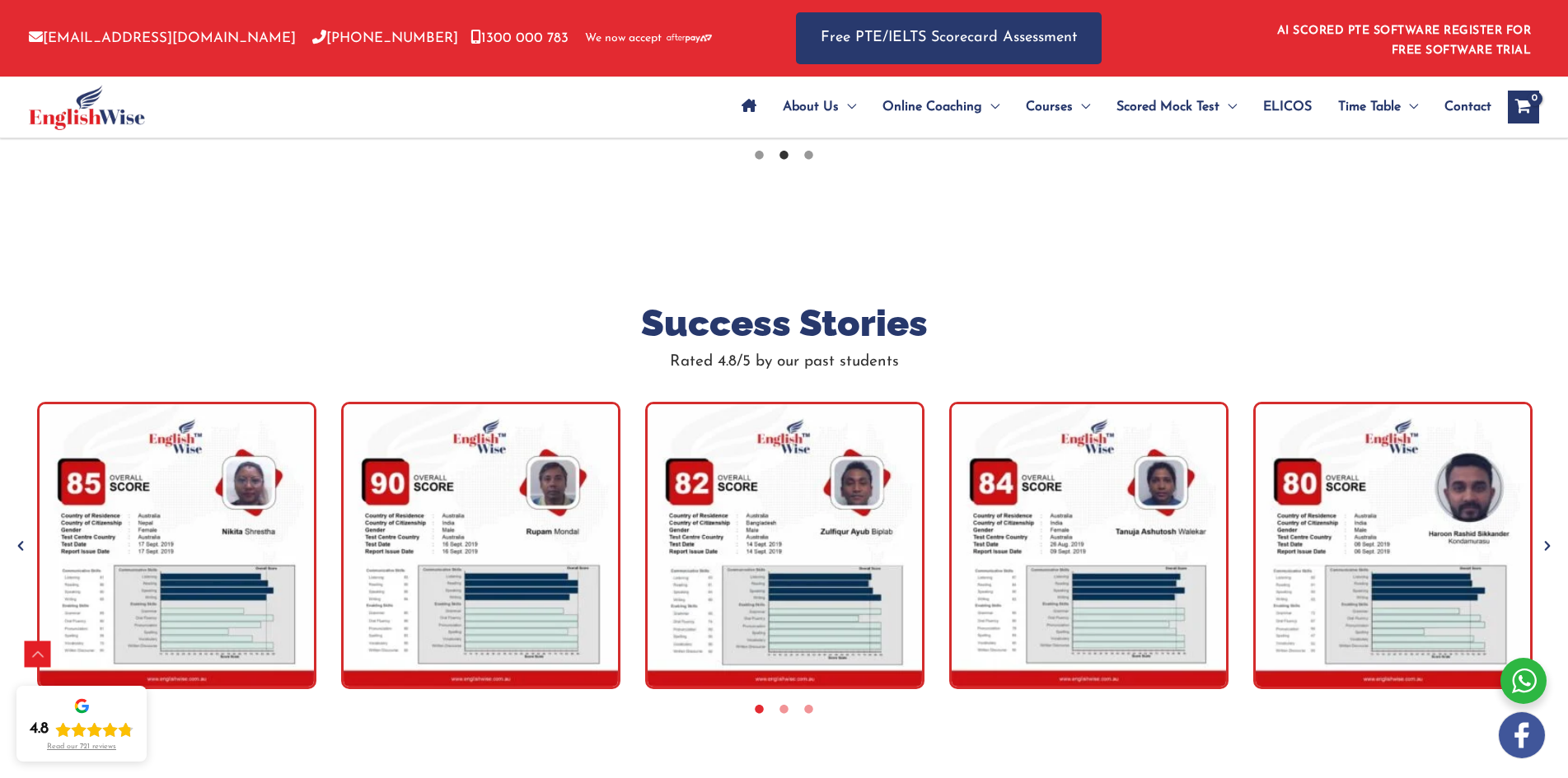
click at [1554, 538] on icon "Next" at bounding box center [1547, 546] width 16 height 16
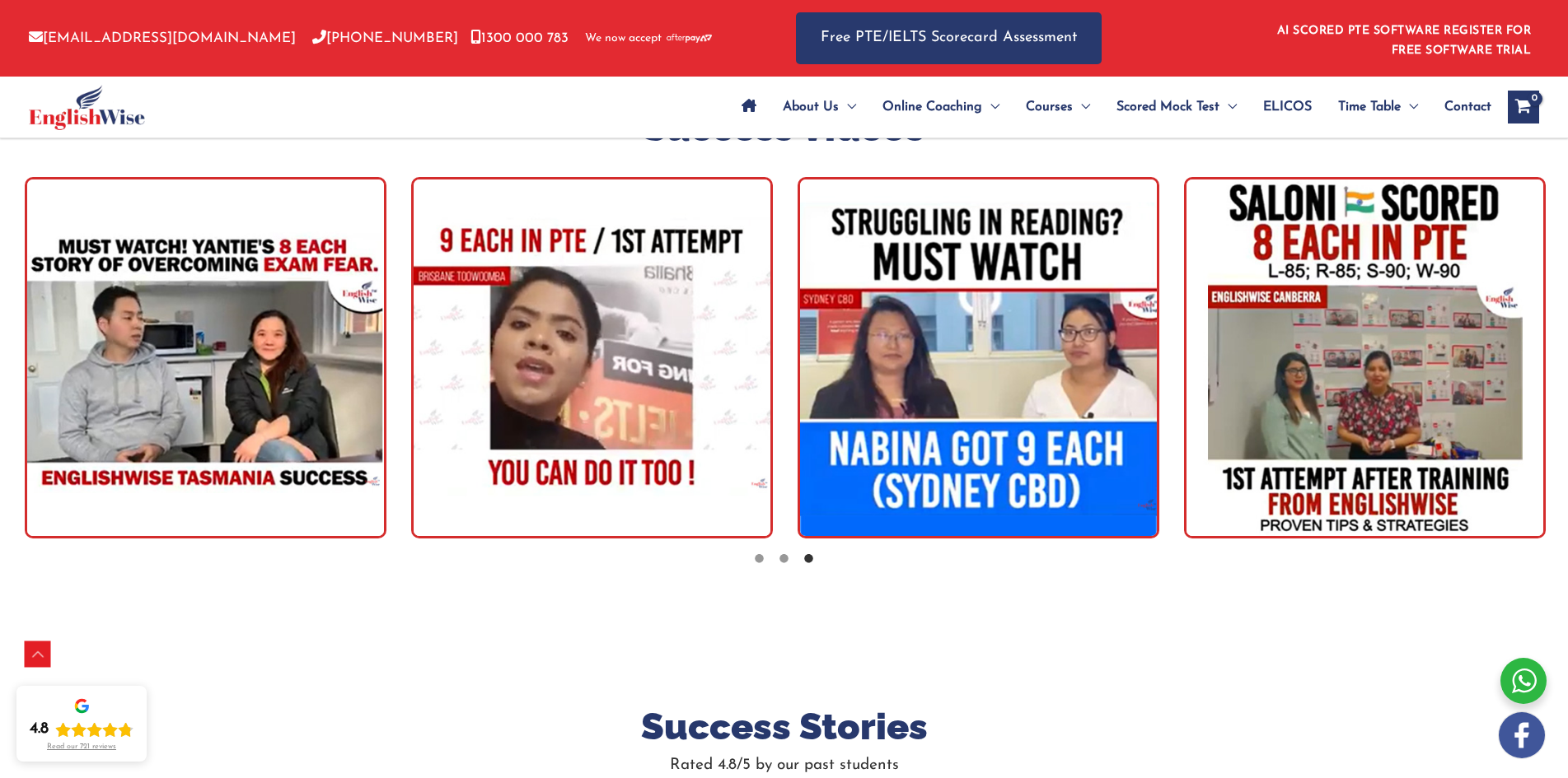
scroll to position [4559, 0]
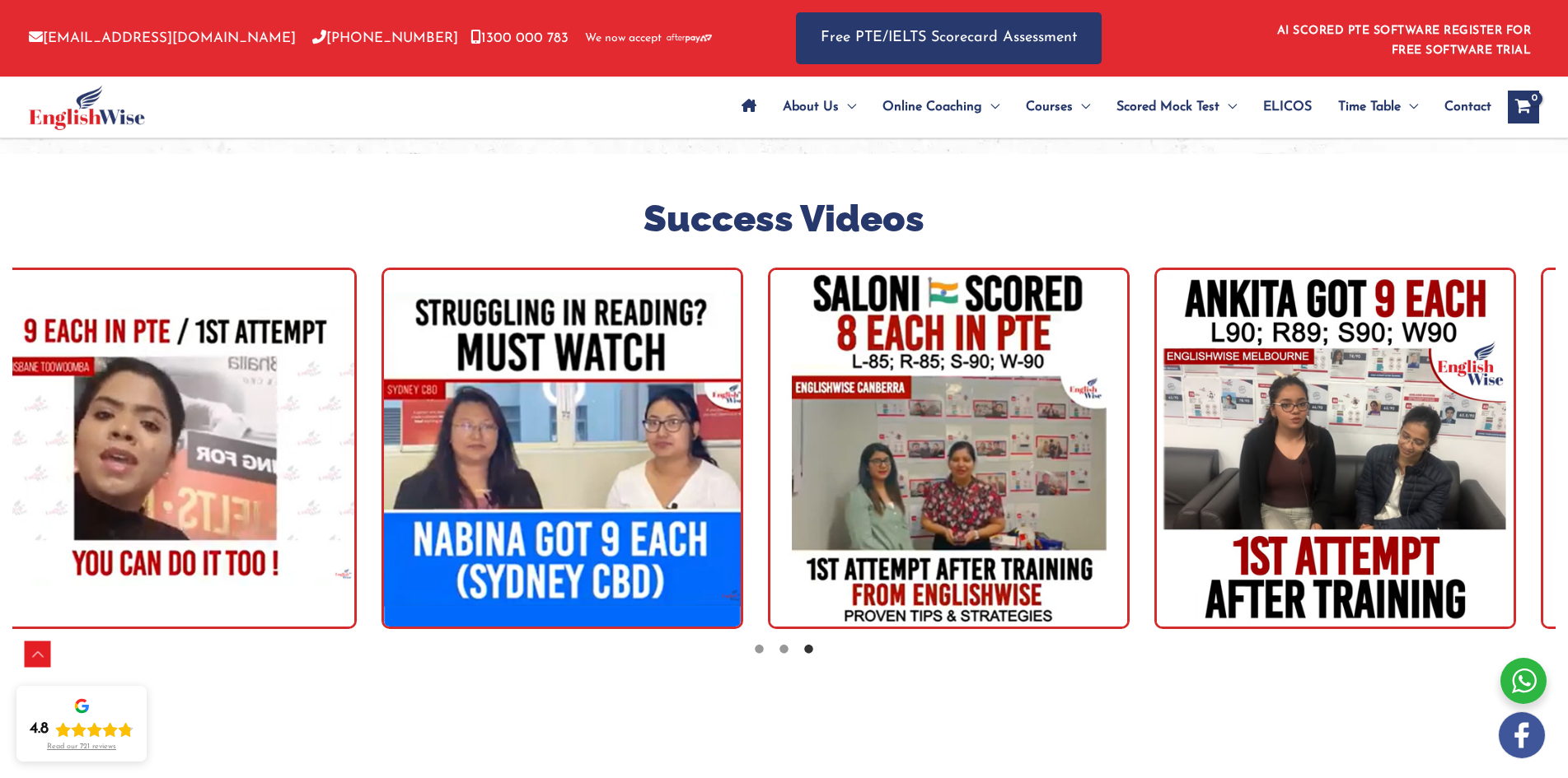
drag, startPoint x: 1431, startPoint y: 411, endPoint x: 582, endPoint y: 417, distance: 849.0
click at [768, 417] on img "tracker" at bounding box center [949, 449] width 362 height 361
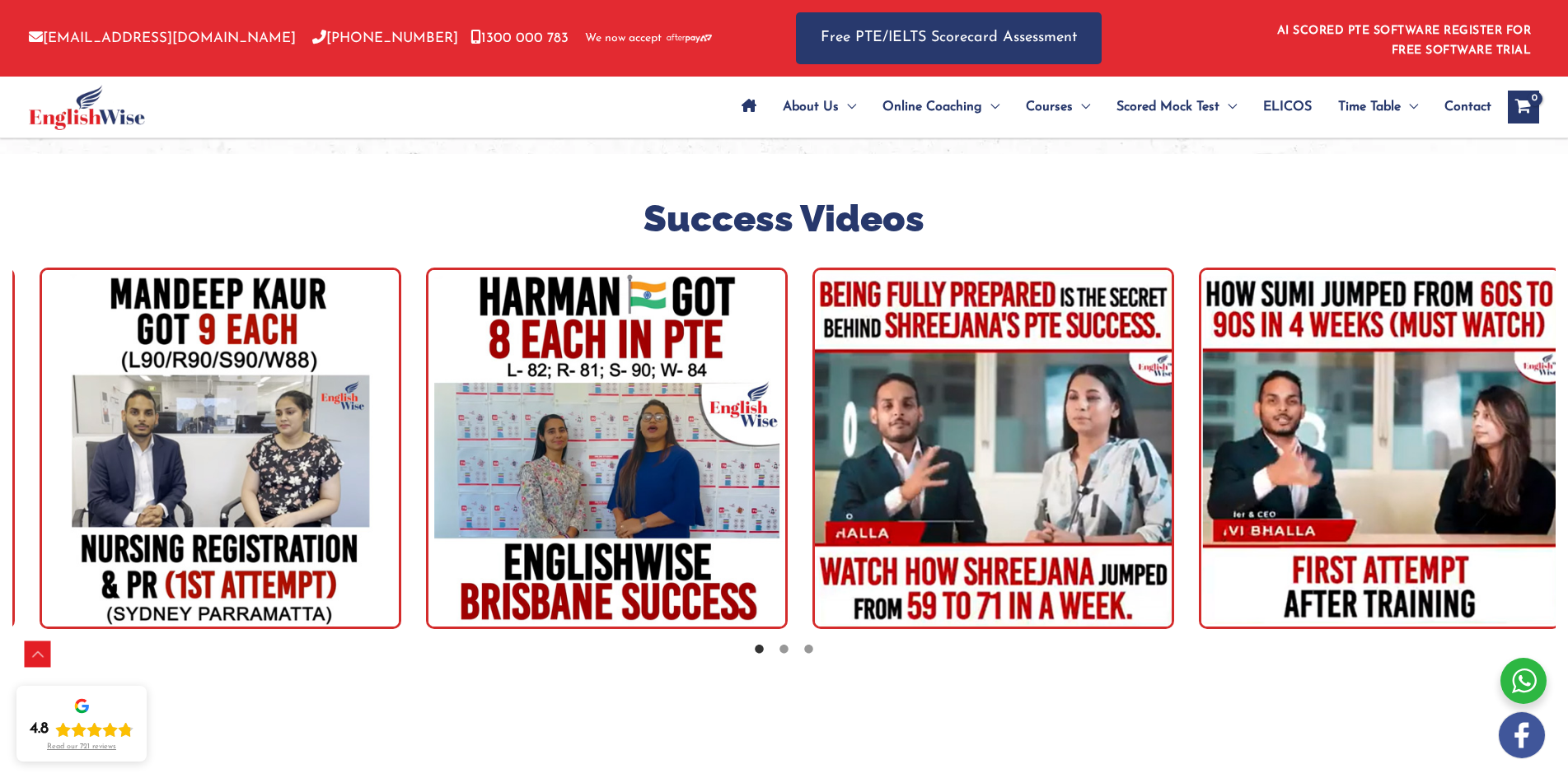
drag, startPoint x: 1420, startPoint y: 398, endPoint x: 307, endPoint y: 405, distance: 1113.0
click at [426, 406] on img "tracker" at bounding box center [607, 449] width 362 height 361
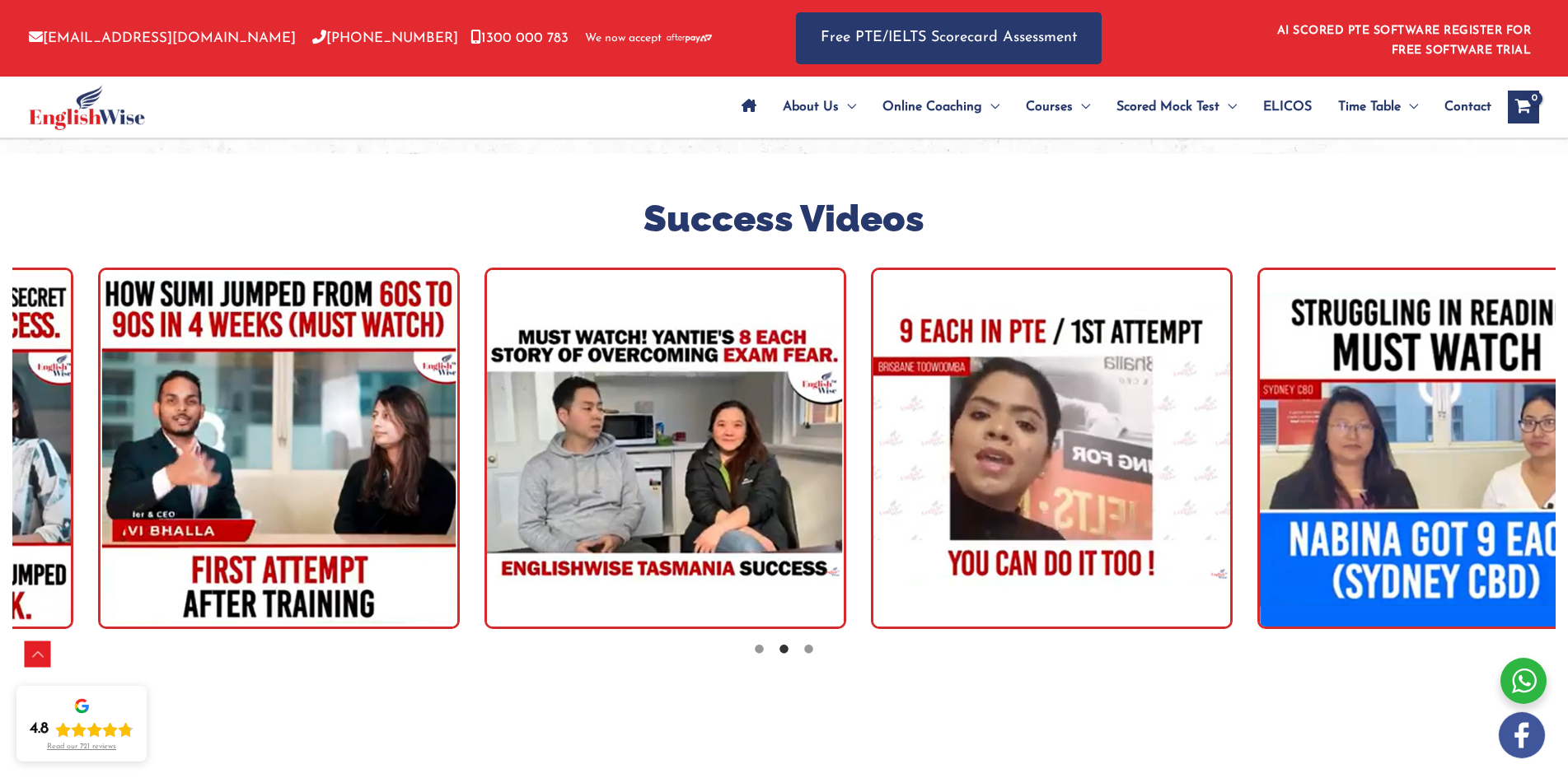
drag, startPoint x: 1161, startPoint y: 445, endPoint x: 208, endPoint y: 437, distance: 953.0
click at [871, 437] on img "tracker" at bounding box center [1052, 449] width 362 height 361
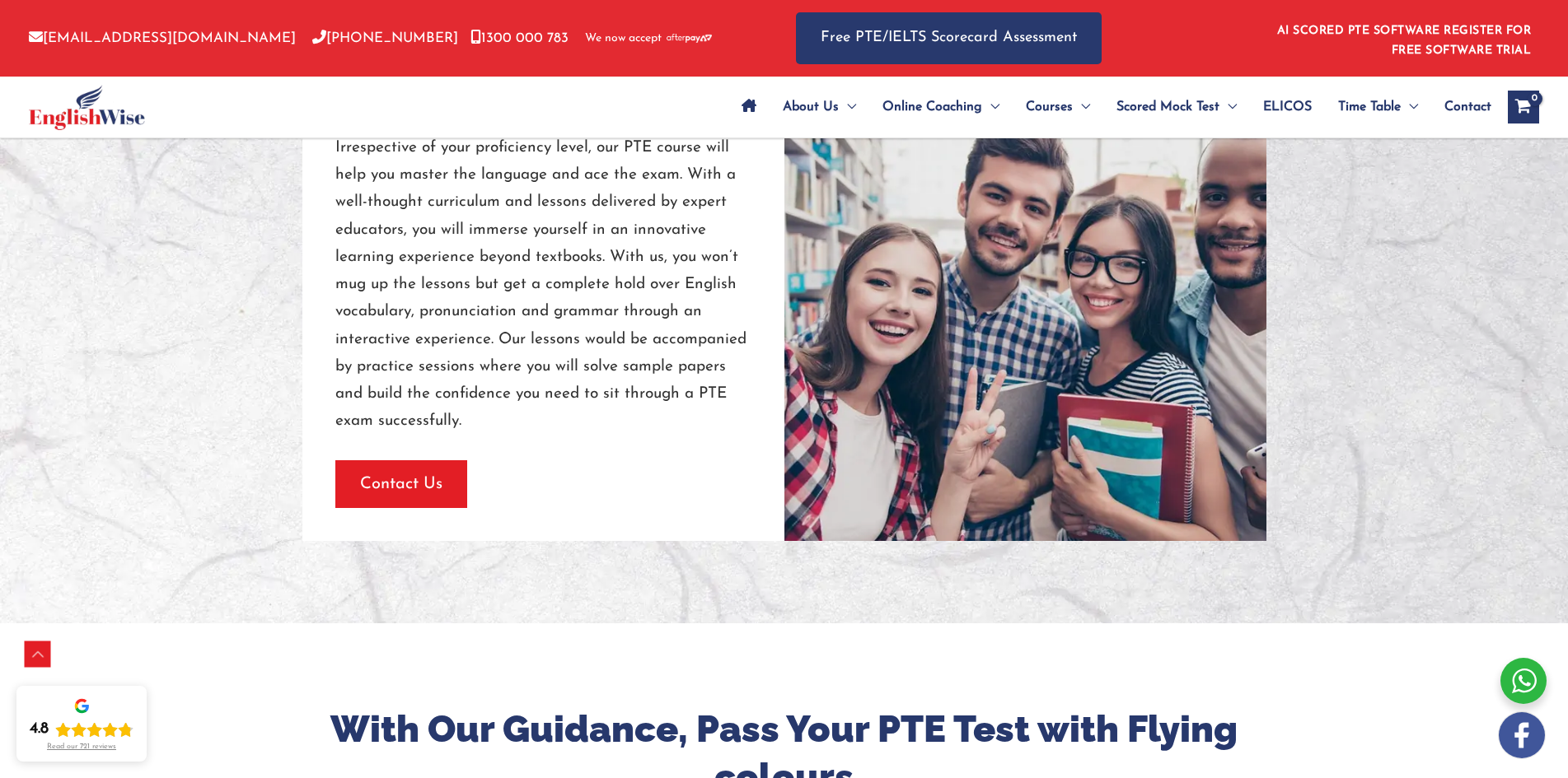
scroll to position [1159, 0]
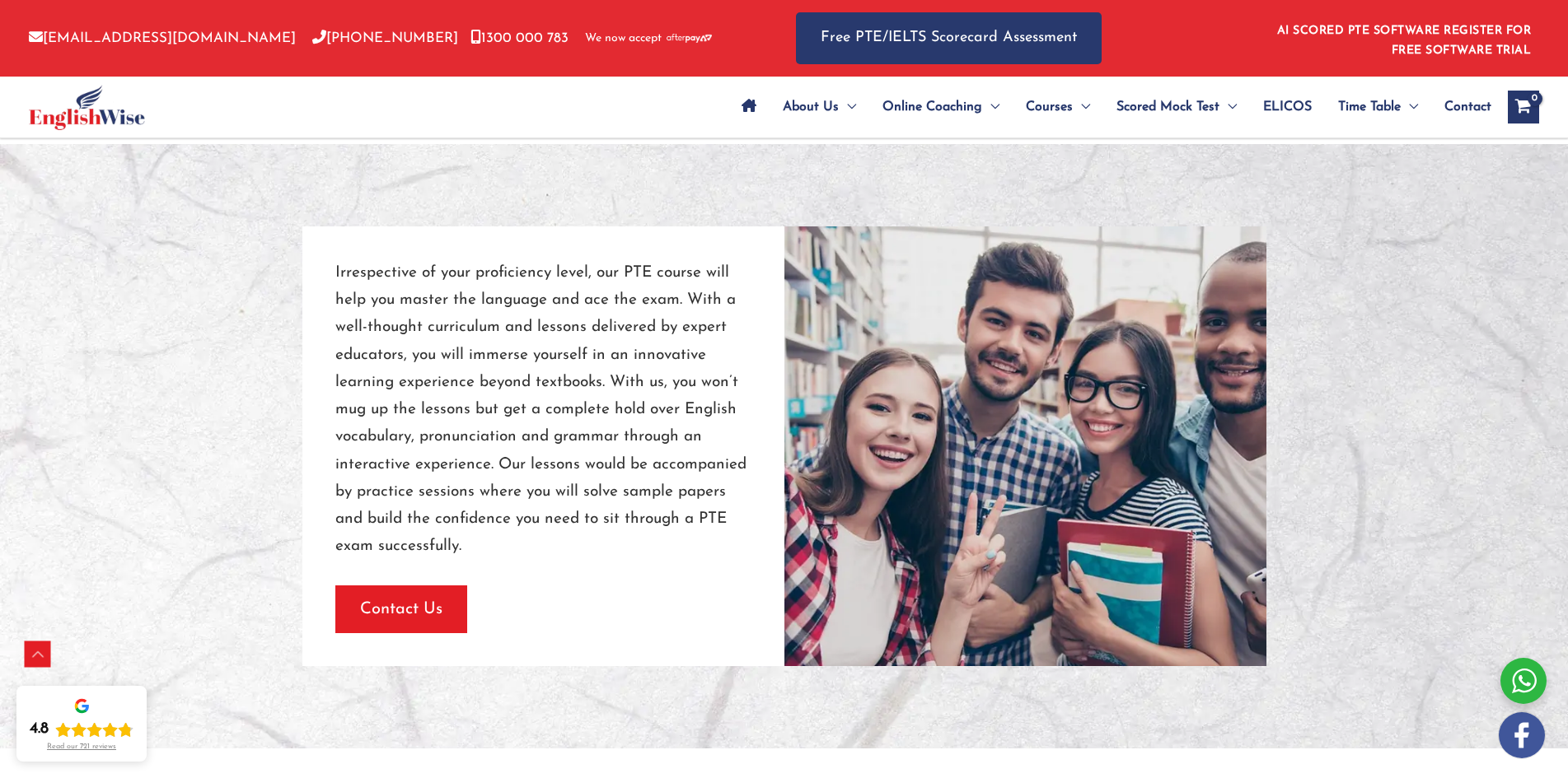
click at [385, 596] on span "button" at bounding box center [401, 609] width 132 height 48
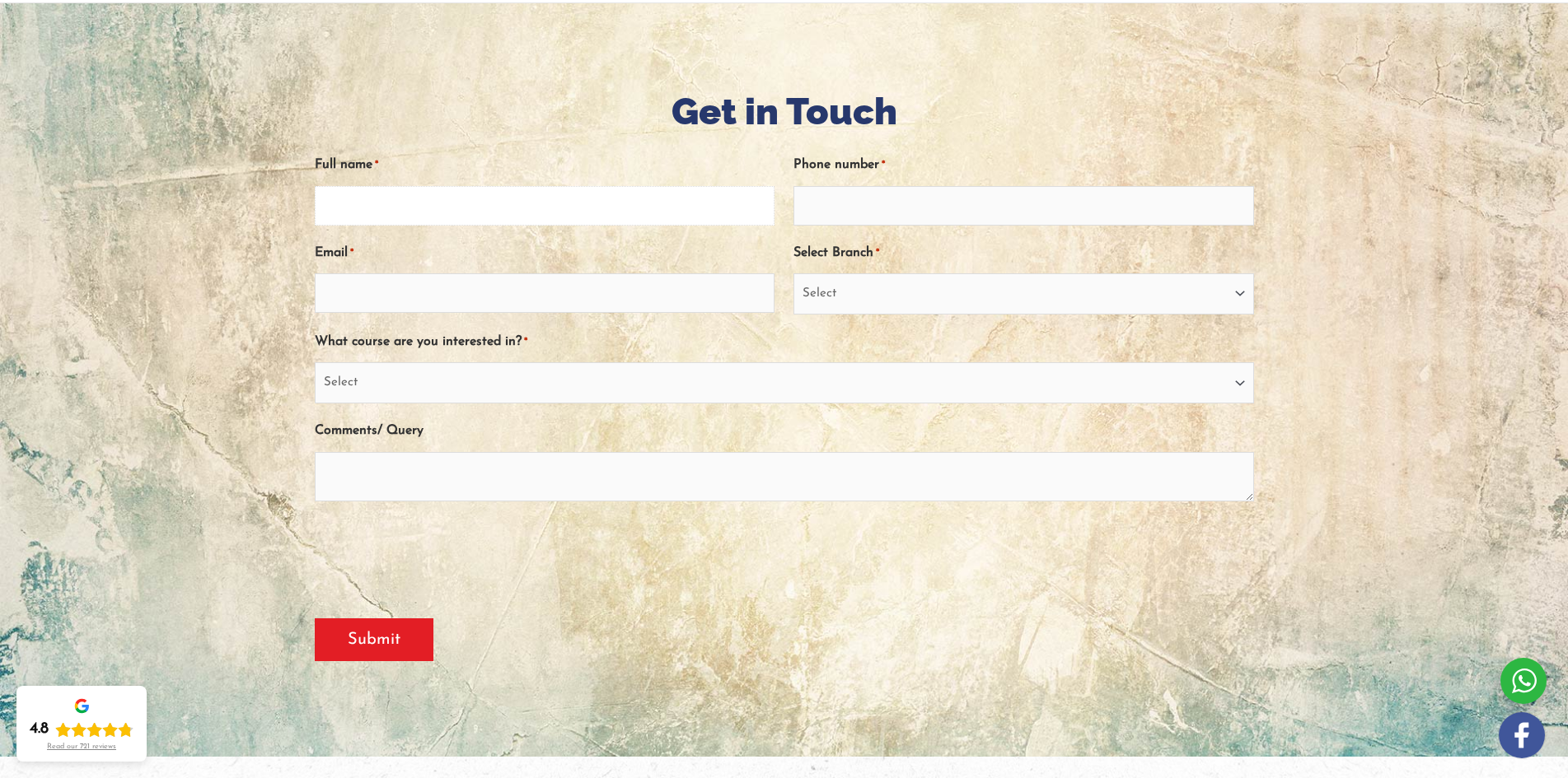
click at [413, 208] on input "Full name *" at bounding box center [545, 205] width 461 height 40
type input "[PERSON_NAME]"
type input "0450519377"
type input "divyeshsingh1499@gmail.com"
click at [1003, 306] on select "Select Sydney City Center Sydney Parramatta EnglishWise Global Brisbane Gold Co…" at bounding box center [1024, 294] width 461 height 42
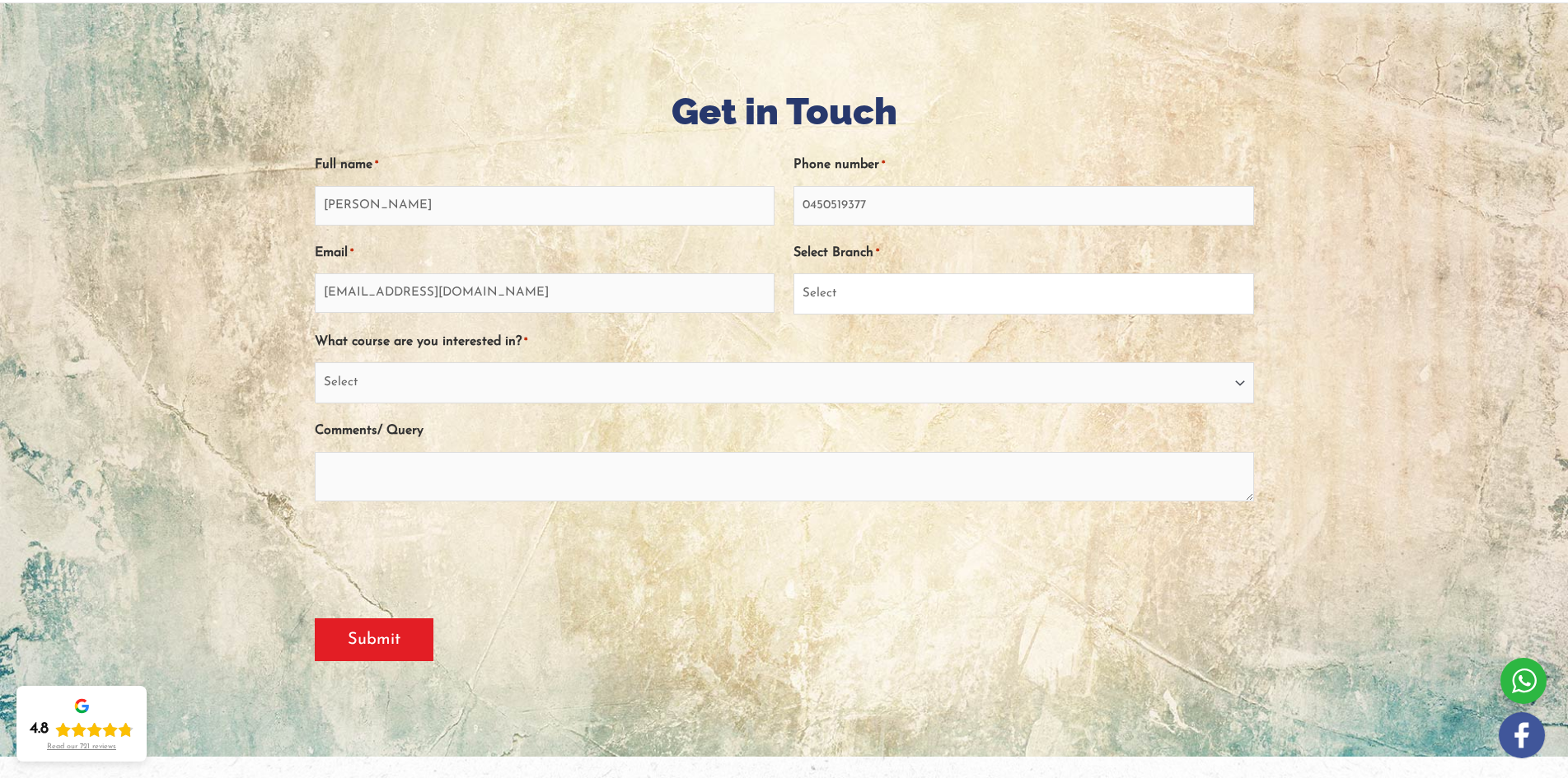
select select "South Australia"
click at [794, 273] on select "Select Sydney City Center Sydney Parramatta EnglishWise Global Brisbane Gold Co…" at bounding box center [1024, 294] width 461 height 42
click at [627, 384] on select "Select PTE NAATI IELTS OET General English" at bounding box center [784, 383] width 940 height 42
select select "PTE"
click at [315, 362] on select "Select PTE NAATI IELTS OET General English" at bounding box center [784, 383] width 940 height 42
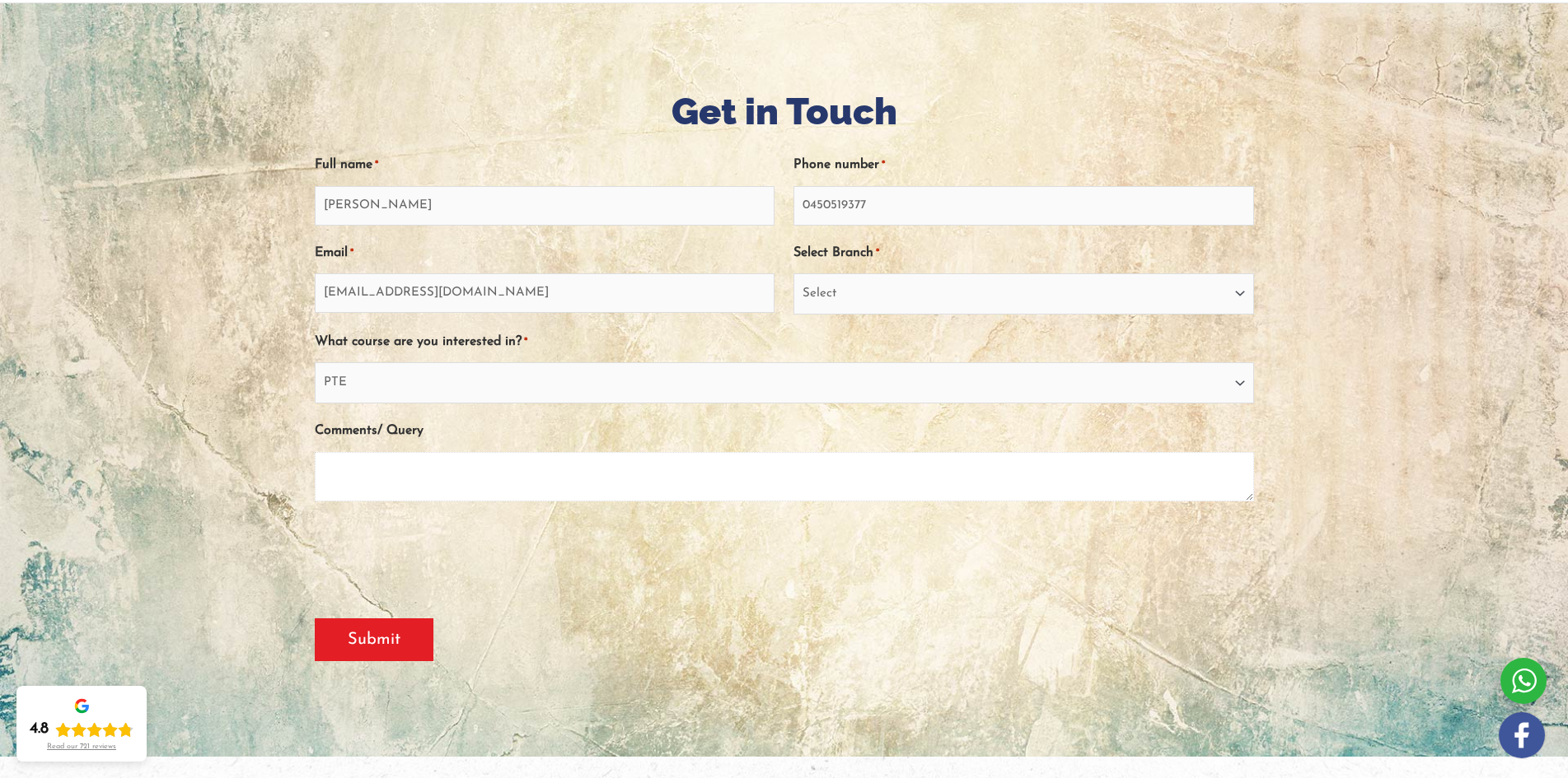
click at [469, 479] on textarea "Comments/ Query" at bounding box center [784, 477] width 940 height 49
type textarea "Looking for PTE Coaching"
click at [353, 651] on input "Submit" at bounding box center [374, 640] width 119 height 42
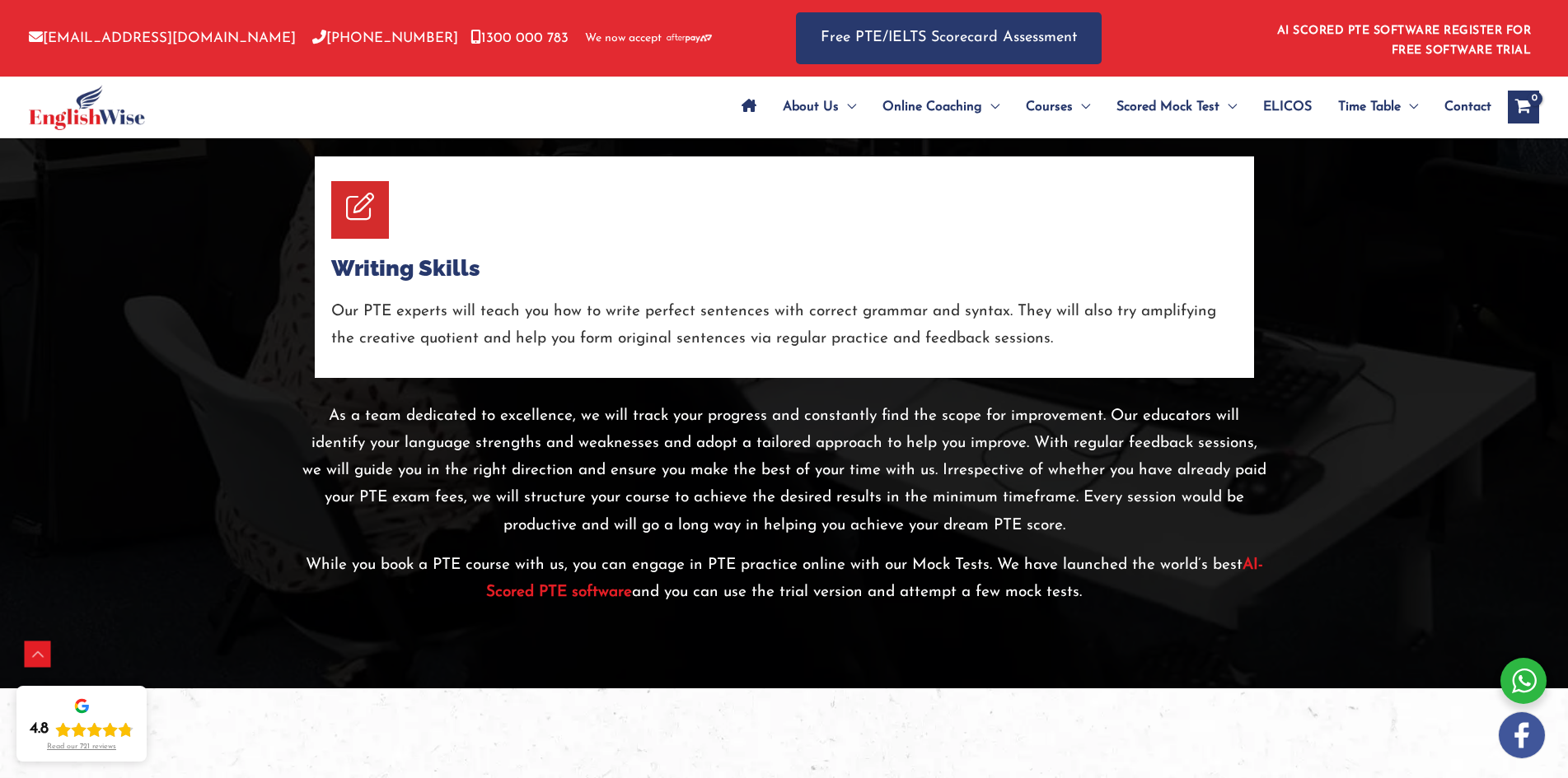
scroll to position [3232, 0]
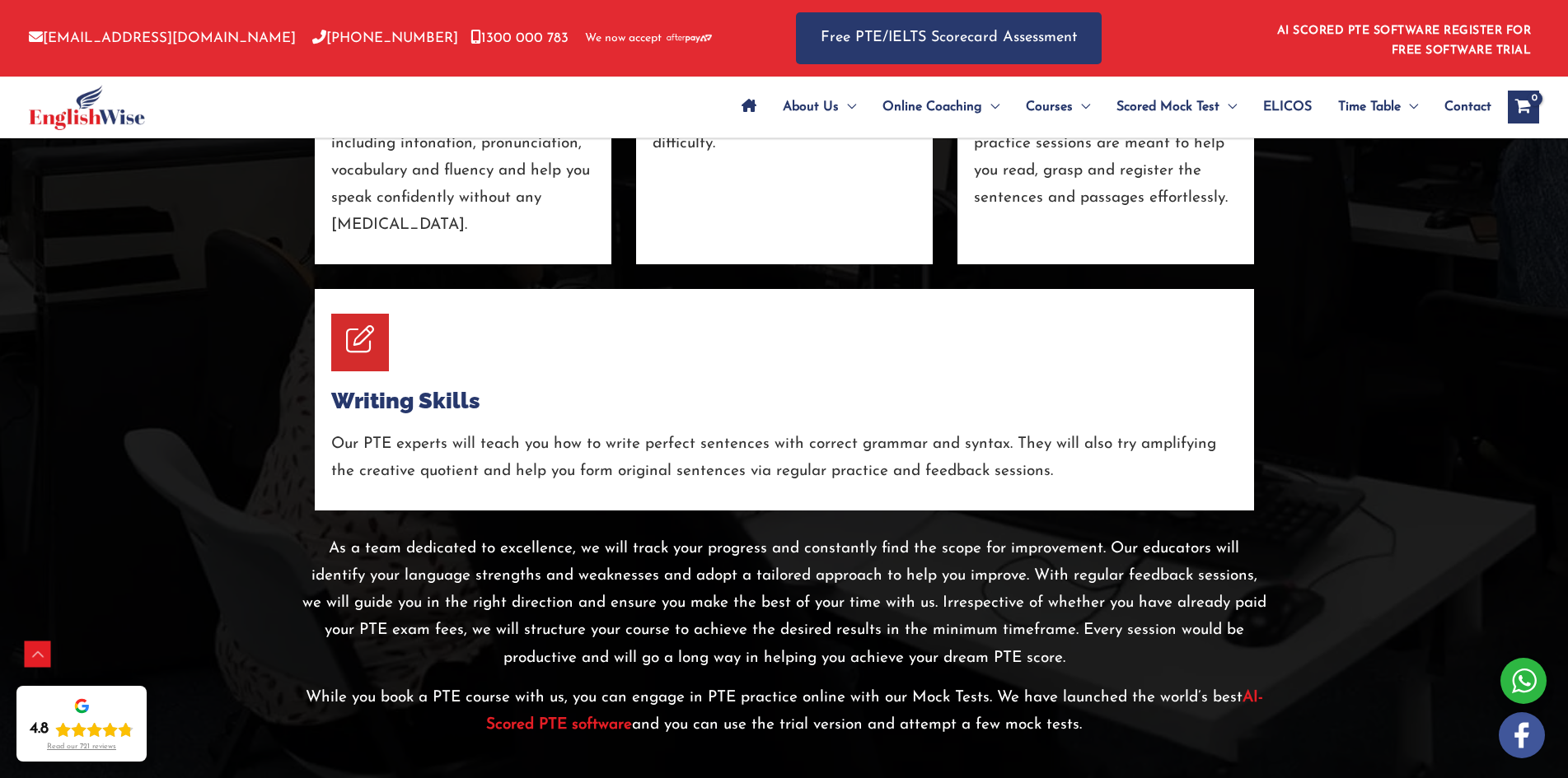
drag, startPoint x: 1580, startPoint y: 211, endPoint x: 1560, endPoint y: 394, distance: 184.1
click at [1560, 394] on html "Skip to content [EMAIL_ADDRESS][DOMAIN_NAME] [PHONE_NUMBER] [PHONE_NUMBER] We n…" at bounding box center [784, 341] width 1568 height 7145
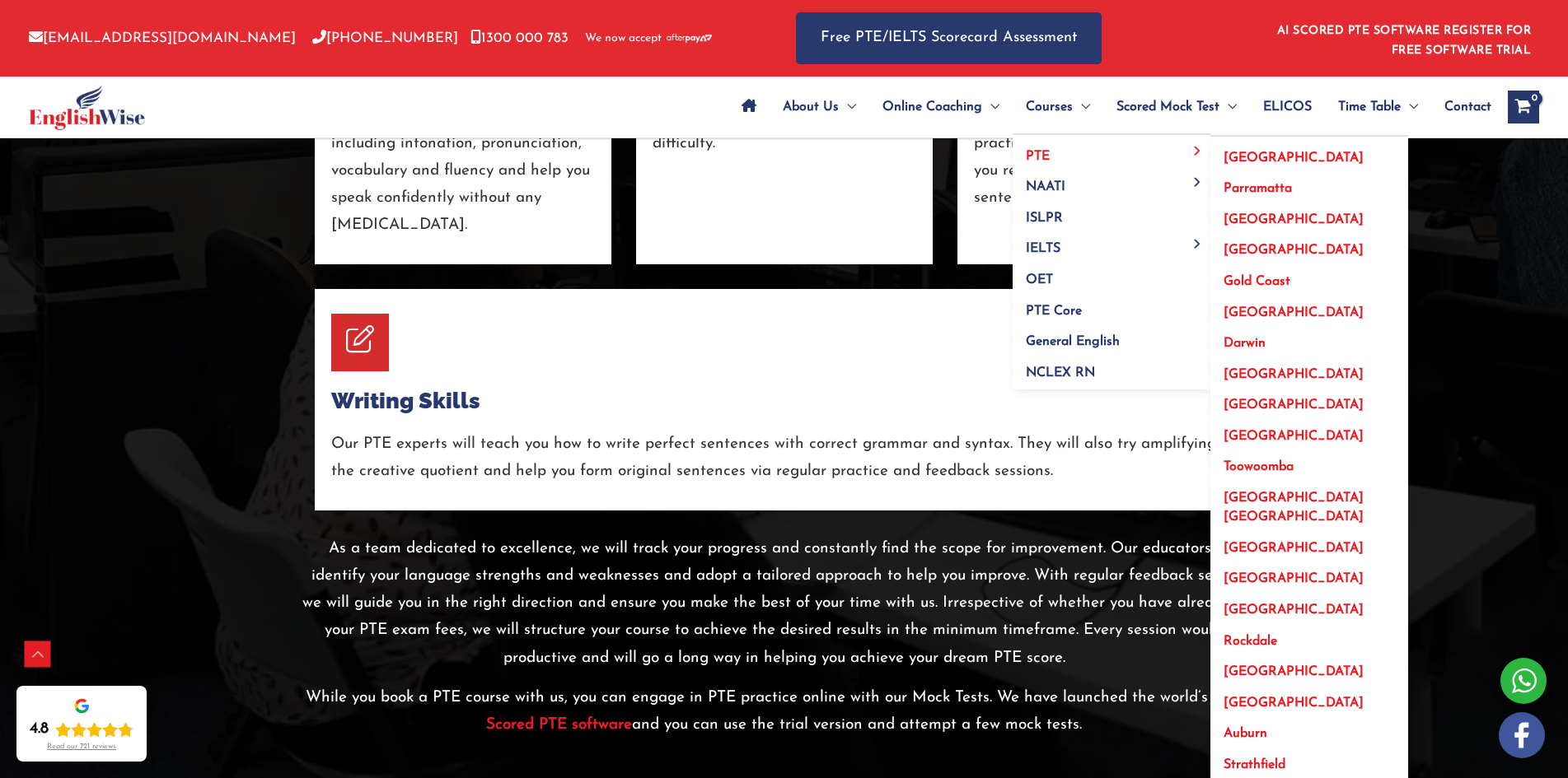
click at [1238, 377] on span "[GEOGRAPHIC_DATA]" at bounding box center [1294, 375] width 140 height 14
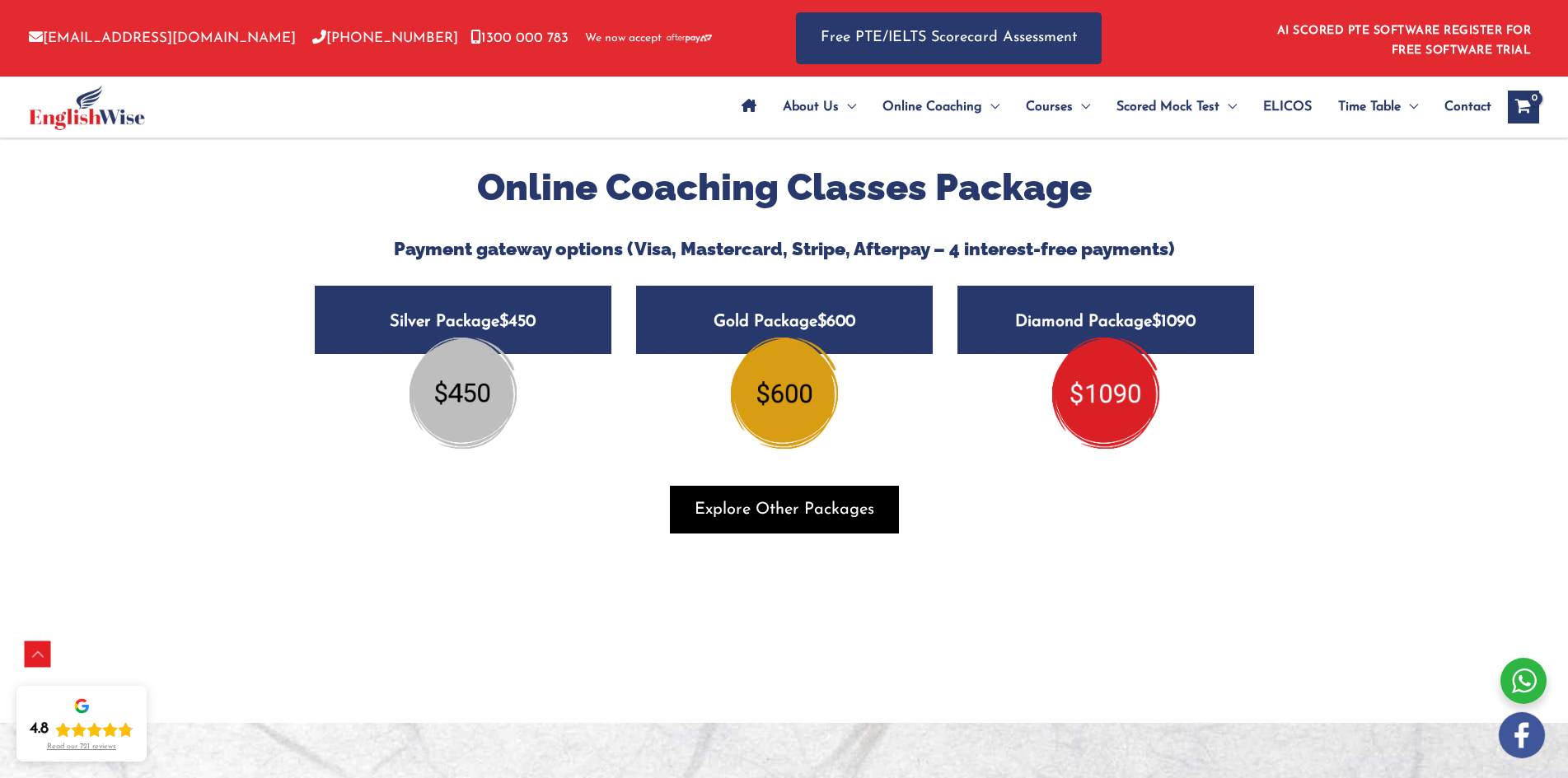
click at [807, 498] on span "Explore Other Packages" at bounding box center [784, 509] width 180 height 23
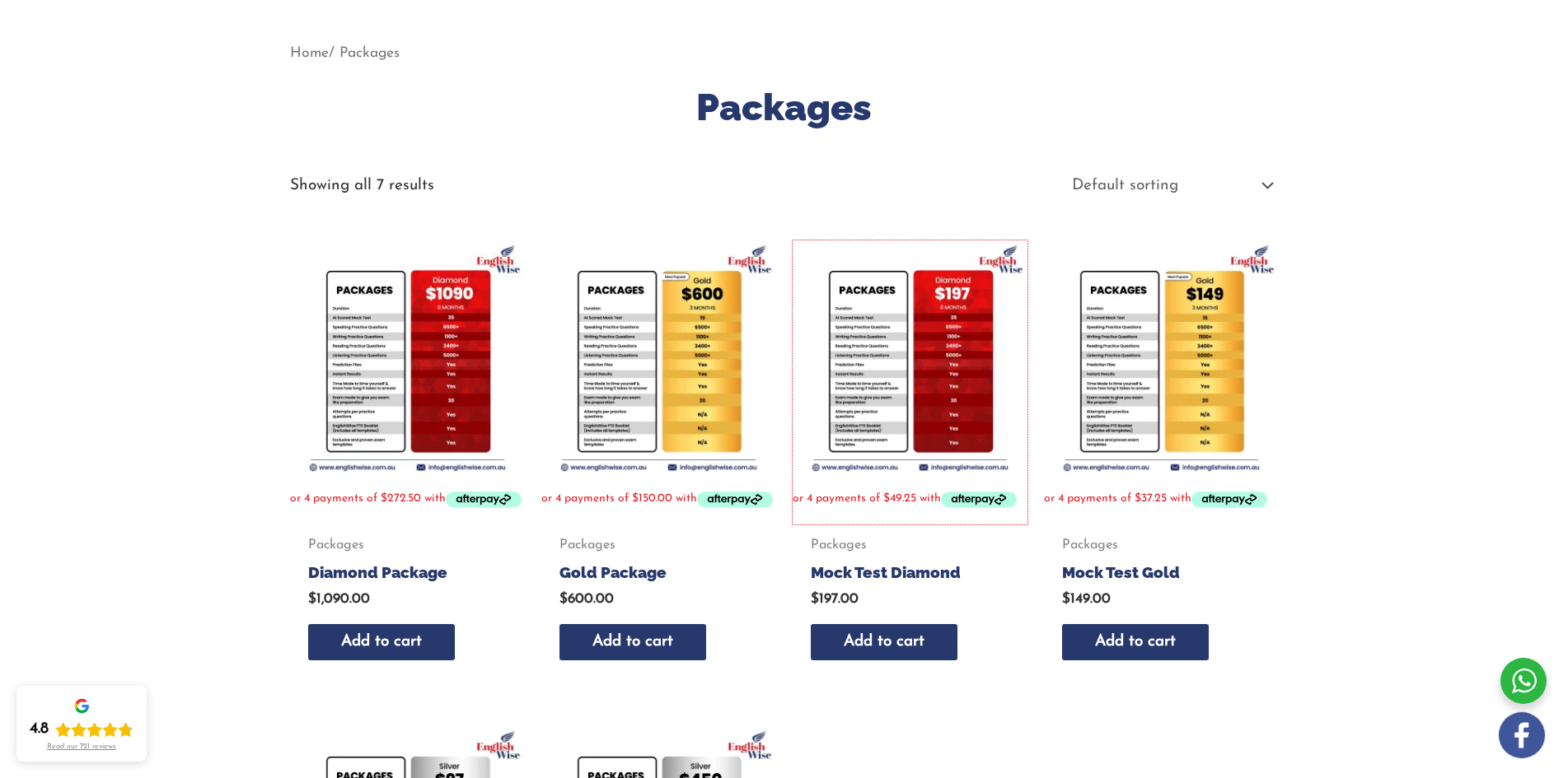
scroll to position [165, 0]
